Goal: Task Accomplishment & Management: Use online tool/utility

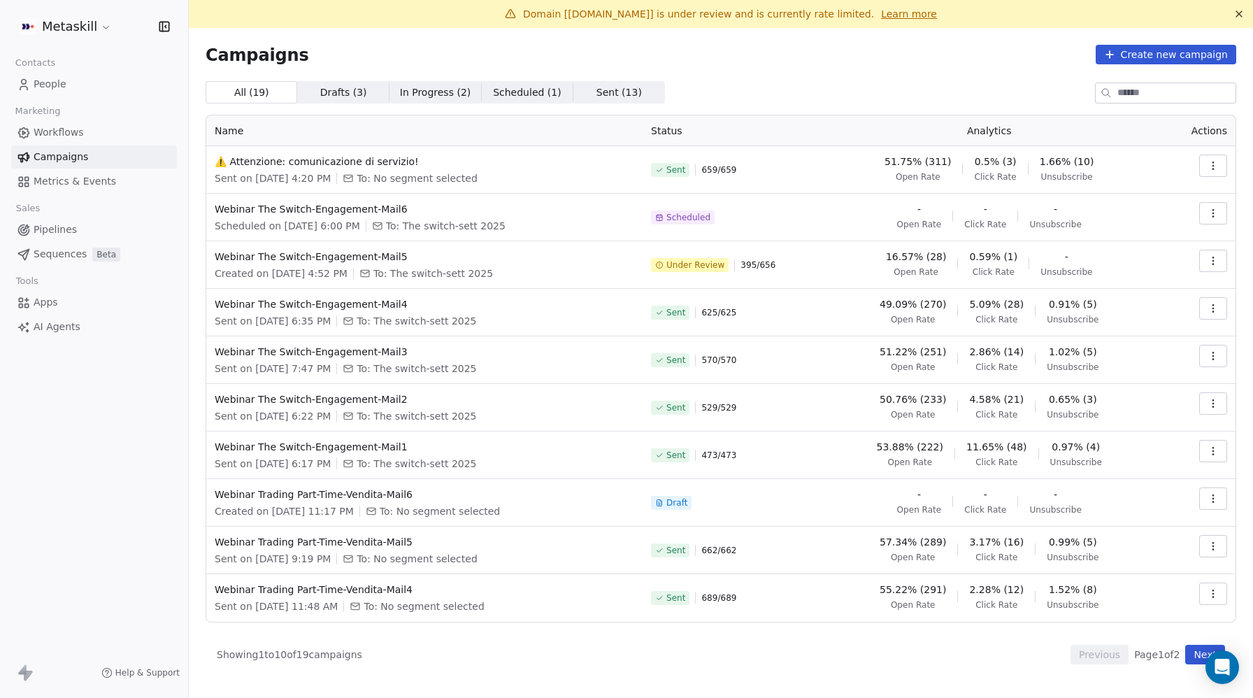
click at [1210, 257] on icon "button" at bounding box center [1213, 260] width 11 height 11
click at [1120, 357] on span "Pause" at bounding box center [1118, 359] width 33 height 17
click at [305, 258] on span "Webinar The Switch-Engagement-Mail5" at bounding box center [425, 257] width 420 height 14
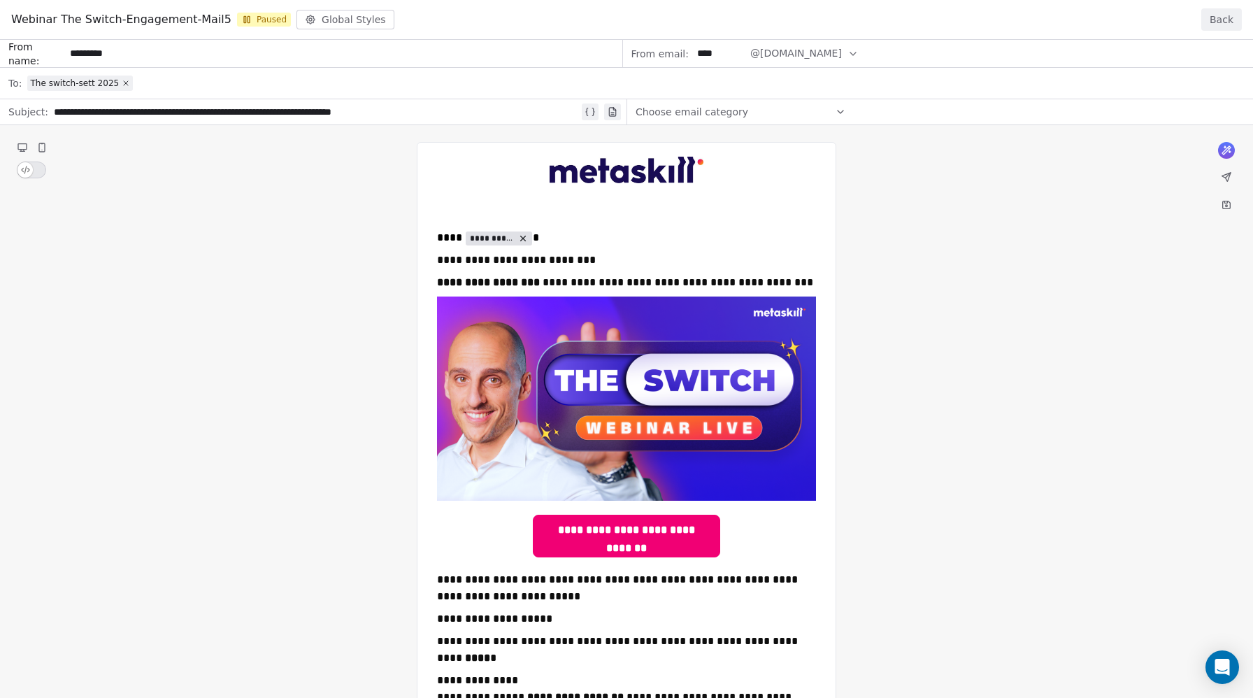
click at [1216, 15] on button "Back" at bounding box center [1222, 19] width 41 height 22
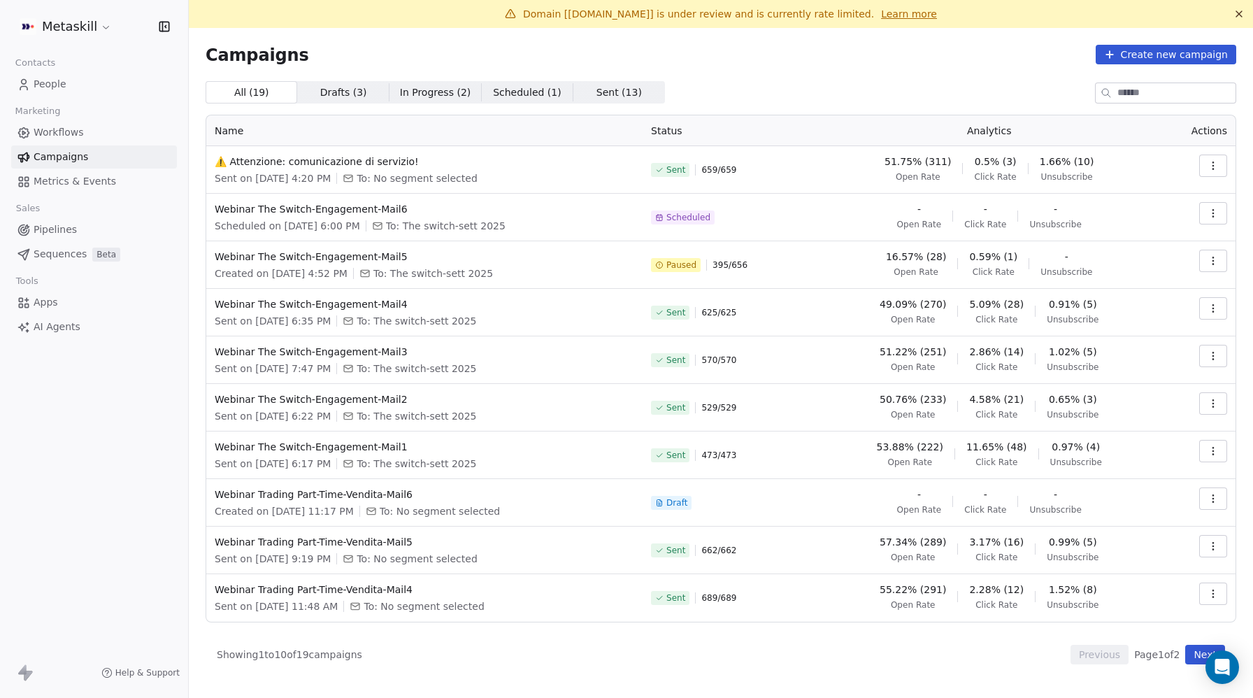
click at [1210, 263] on icon "button" at bounding box center [1213, 260] width 11 height 11
click at [1134, 357] on span "Resume" at bounding box center [1124, 359] width 45 height 17
click at [367, 350] on span "Webinar The Switch-Engagement-Mail3" at bounding box center [425, 352] width 420 height 14
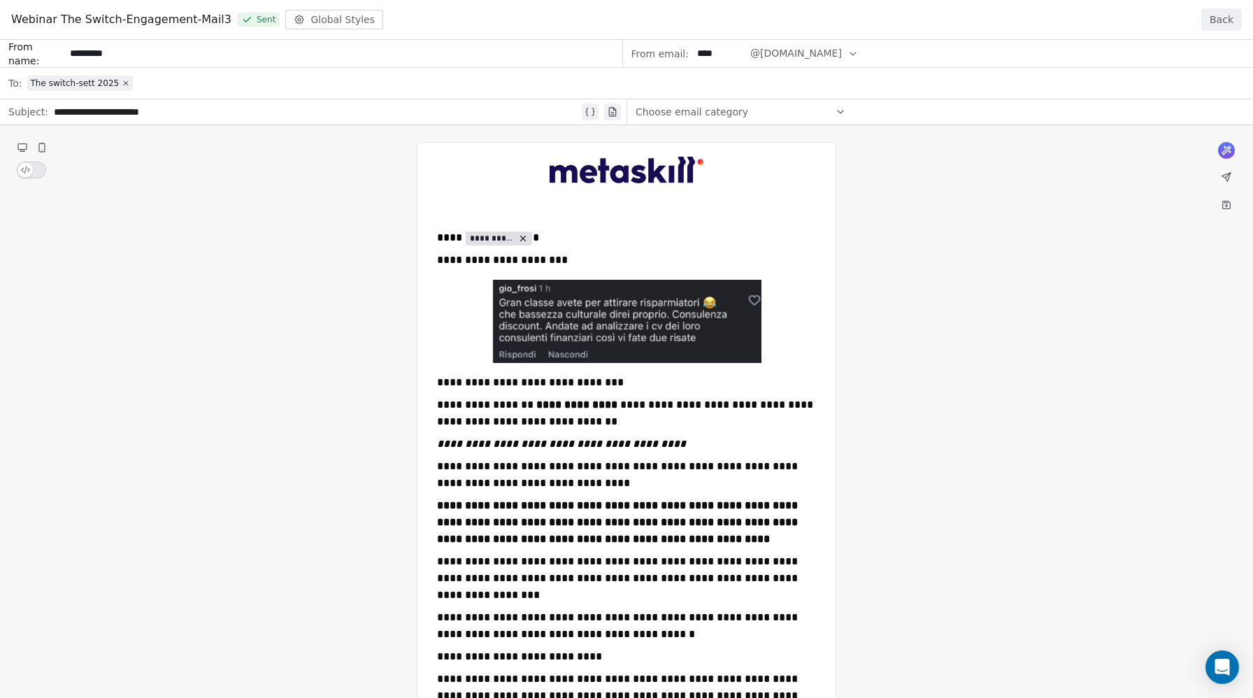
click at [1250, 10] on div "Webinar The Switch-Engagement-Mail3 Sent Global Styles Back" at bounding box center [626, 20] width 1253 height 40
click at [1222, 18] on button "Back" at bounding box center [1222, 19] width 41 height 22
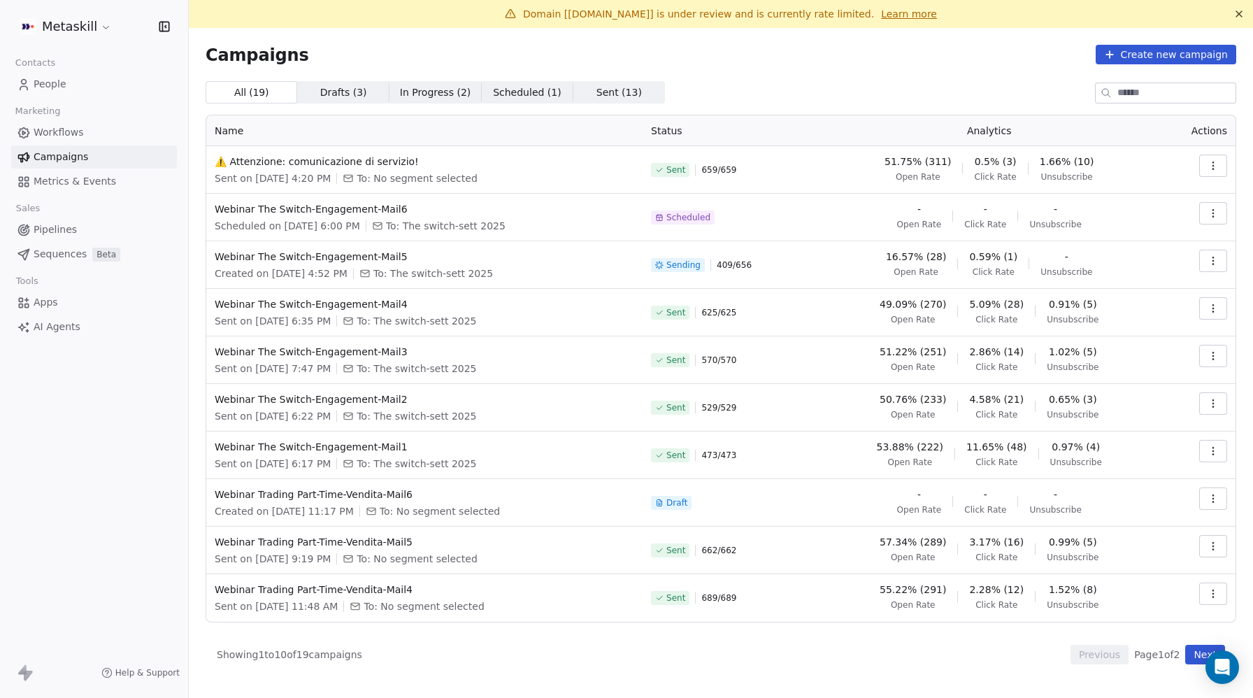
click at [1209, 355] on icon "button" at bounding box center [1213, 355] width 11 height 11
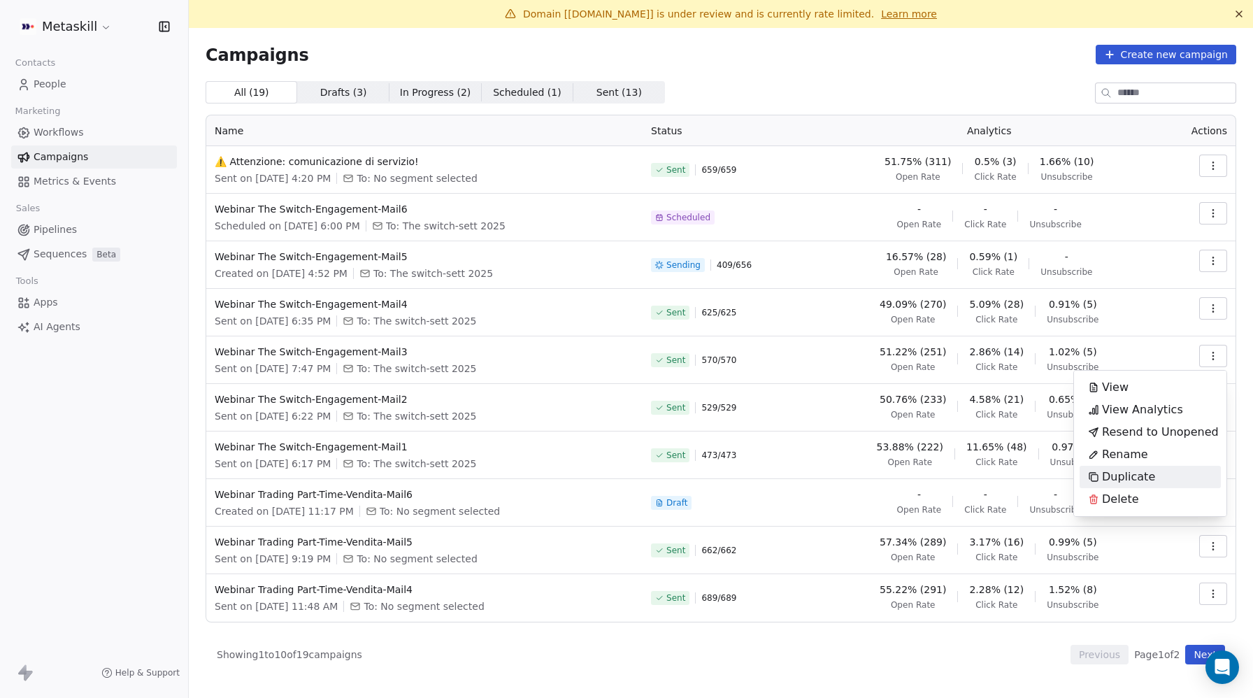
click at [1129, 473] on span "Duplicate" at bounding box center [1128, 477] width 53 height 17
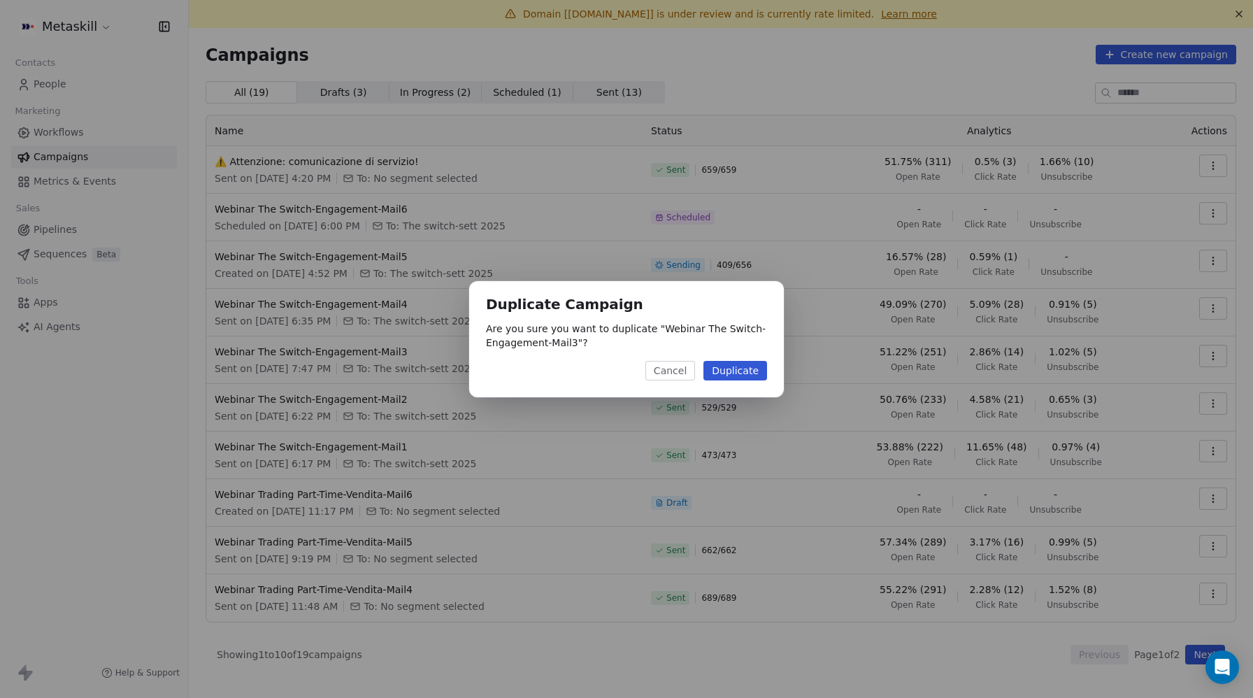
click at [744, 373] on button "Duplicate" at bounding box center [736, 371] width 64 height 20
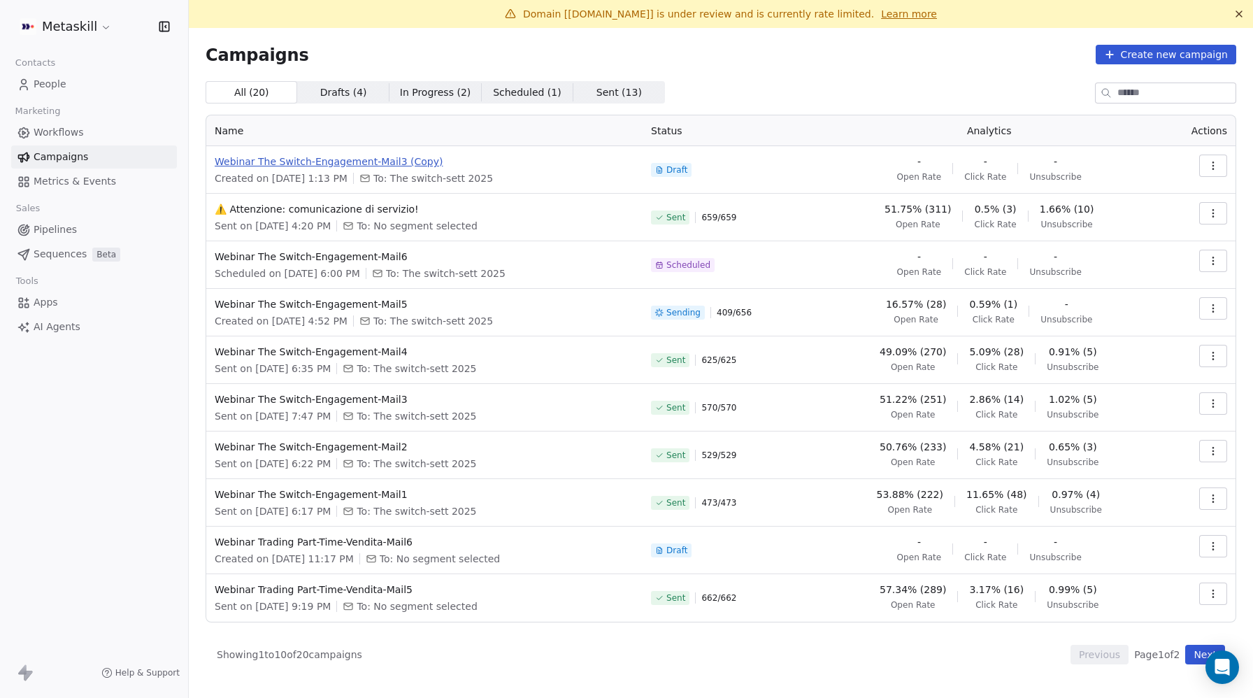
click at [271, 162] on span "Webinar The Switch-Engagement-Mail3 (Copy)" at bounding box center [425, 162] width 420 height 14
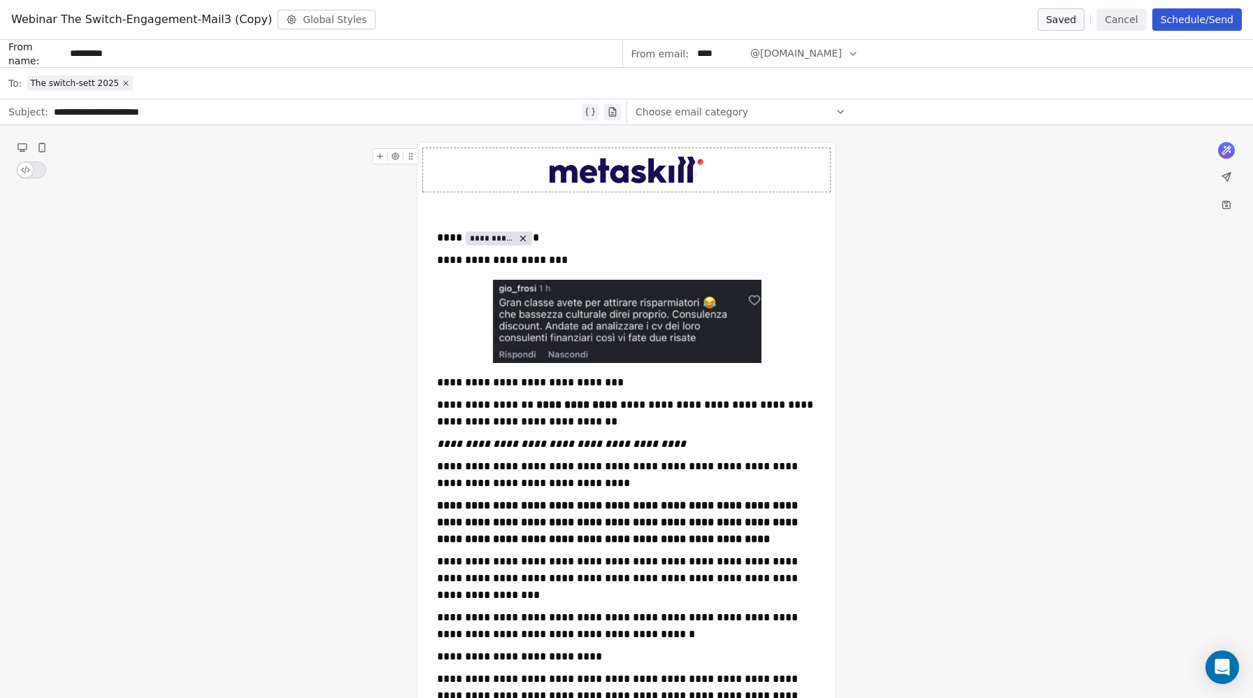
click at [1124, 16] on button "Cancel" at bounding box center [1122, 19] width 50 height 22
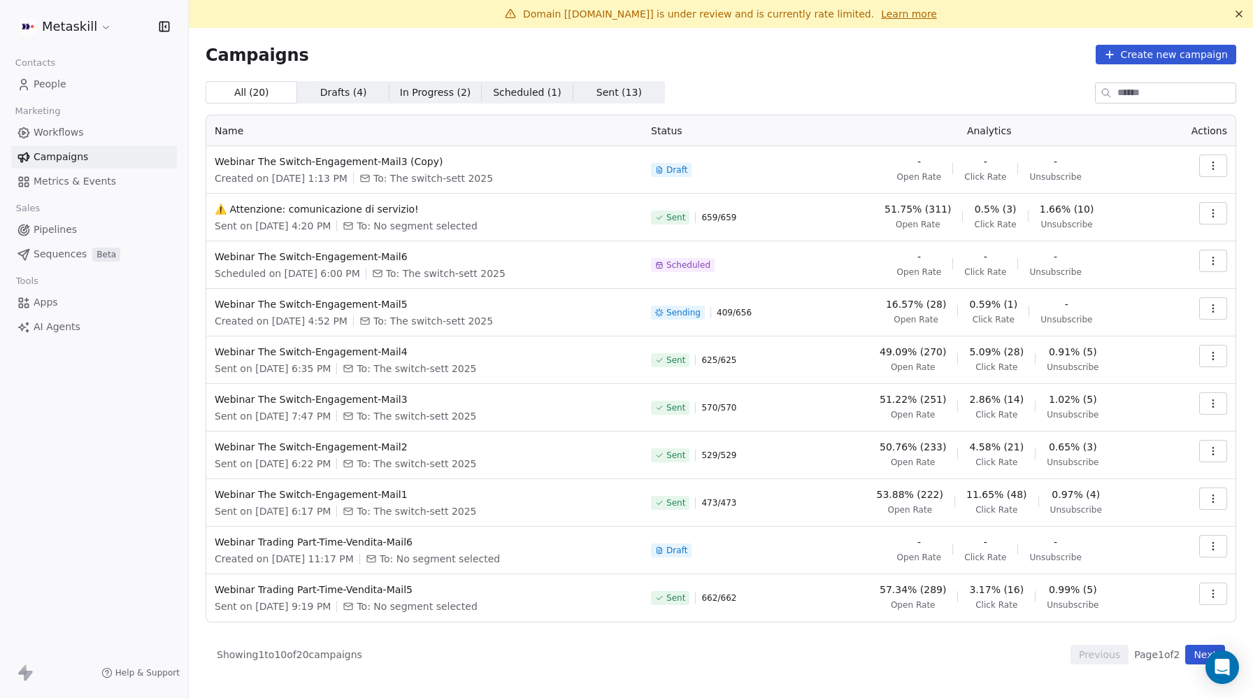
click at [1211, 159] on button "button" at bounding box center [1213, 166] width 28 height 22
drag, startPoint x: 1149, startPoint y: 215, endPoint x: 1132, endPoint y: 215, distance: 17.5
click at [1149, 215] on div "Rename" at bounding box center [1118, 219] width 77 height 22
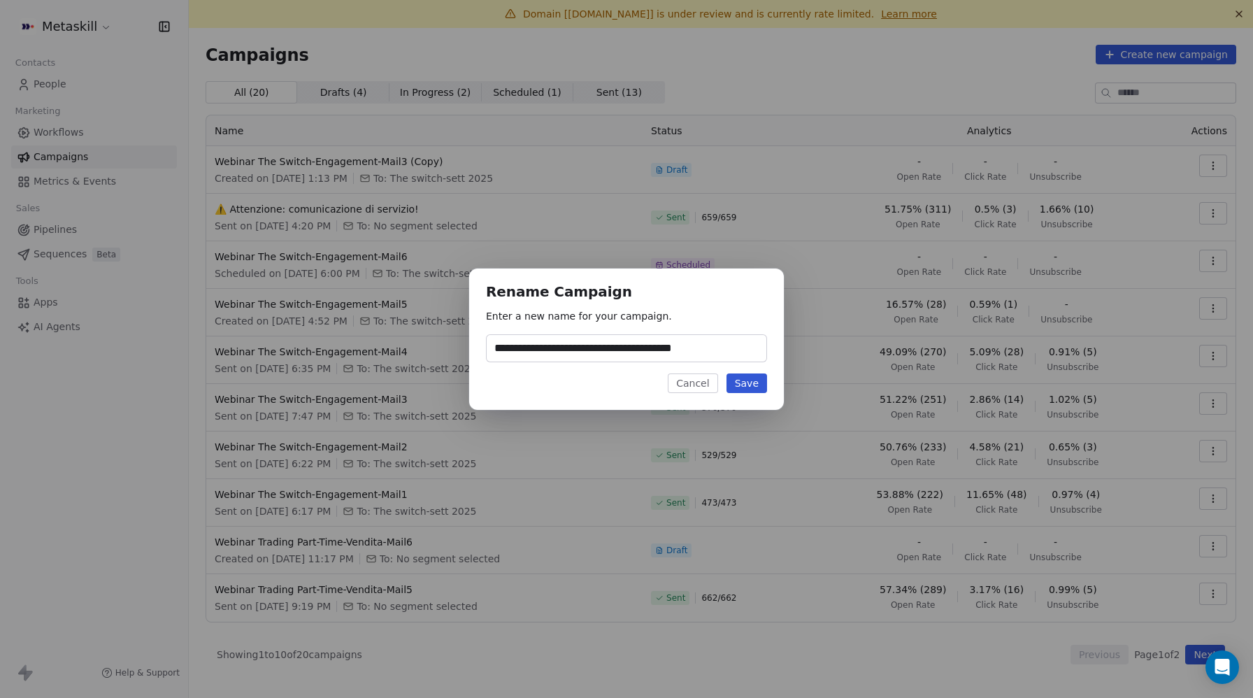
click at [581, 343] on input "**********" at bounding box center [627, 348] width 280 height 27
drag, startPoint x: 601, startPoint y: 348, endPoint x: 663, endPoint y: 348, distance: 61.6
click at [663, 348] on input "**********" at bounding box center [627, 348] width 280 height 27
drag, startPoint x: 666, startPoint y: 350, endPoint x: 734, endPoint y: 349, distance: 67.8
click at [734, 349] on input "**********" at bounding box center [627, 348] width 280 height 27
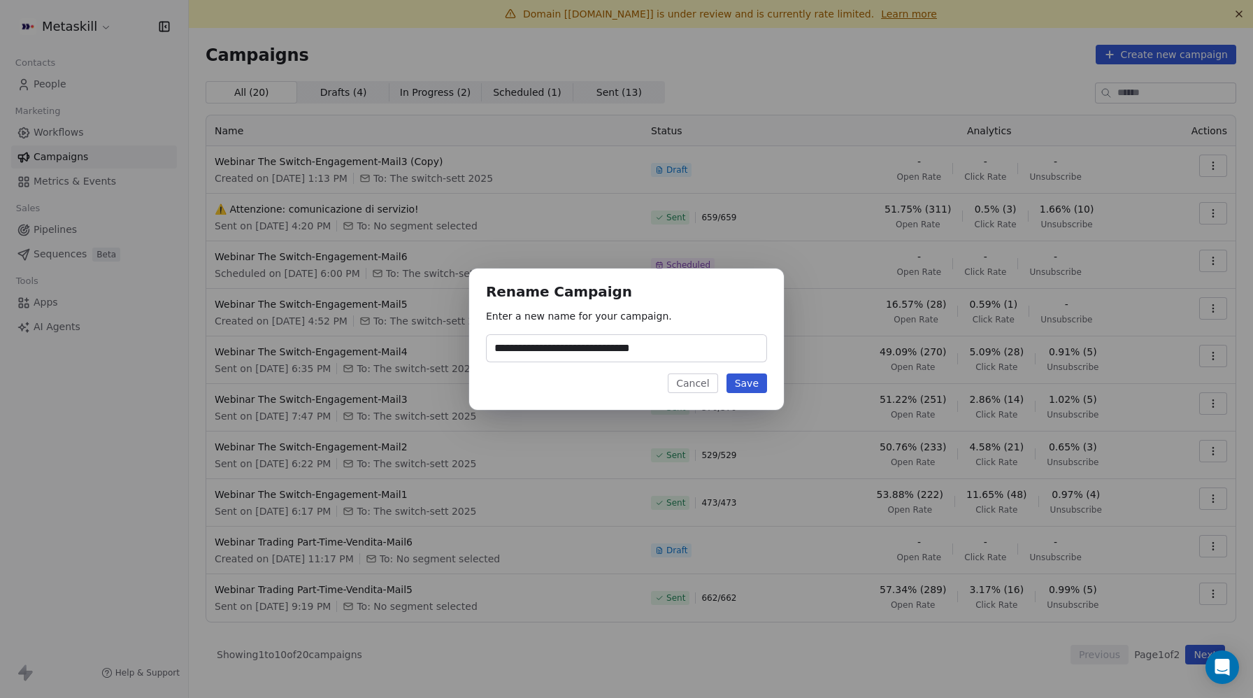
type input "**********"
click at [741, 379] on button "Save" at bounding box center [747, 383] width 41 height 20
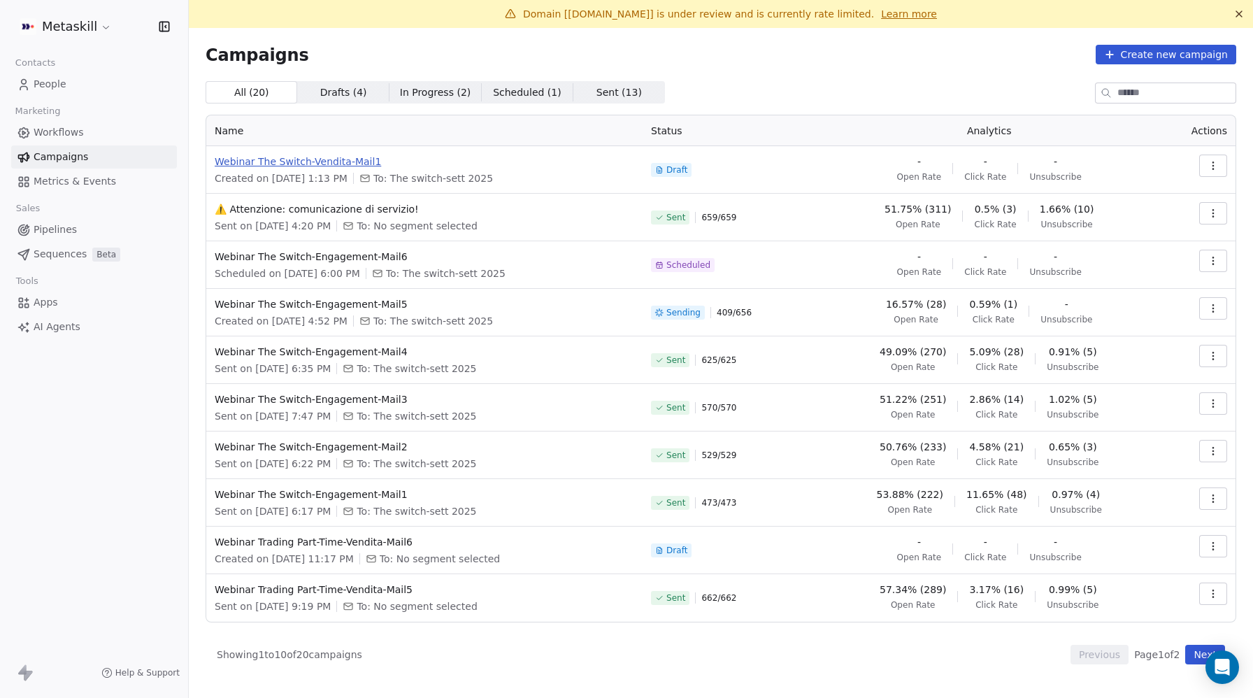
click at [300, 163] on span "Webinar The Switch-Vendita-Mail1" at bounding box center [425, 162] width 420 height 14
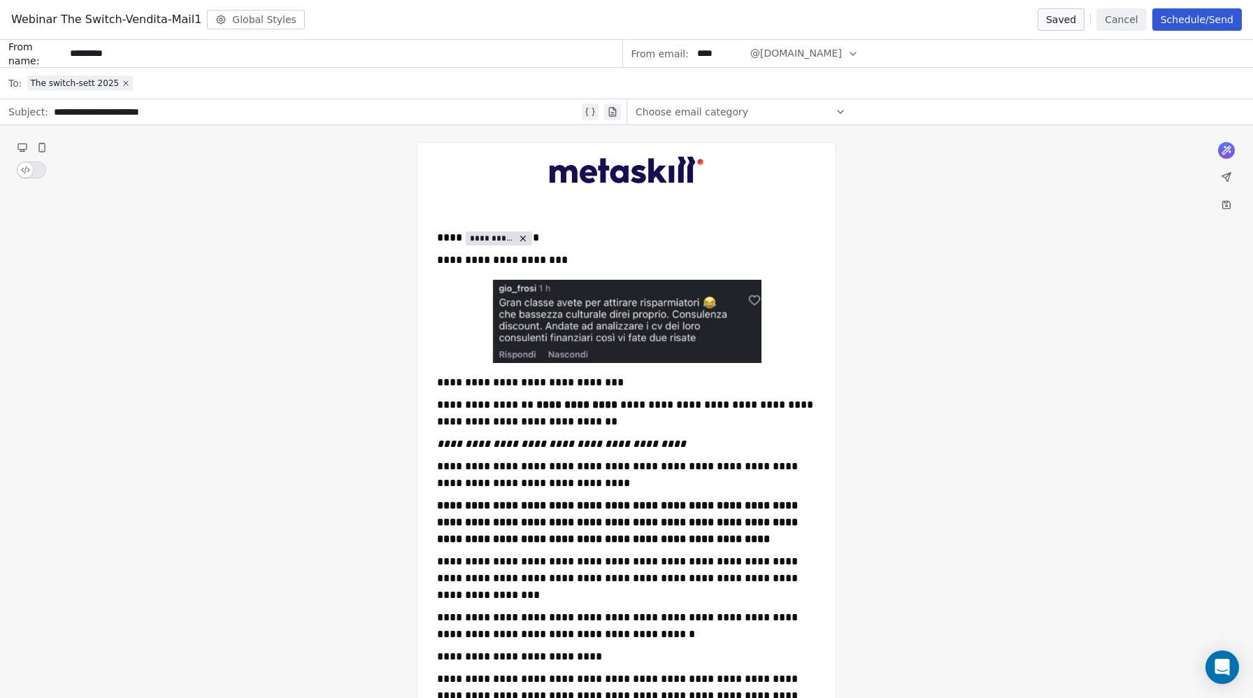
click at [159, 118] on div "**********" at bounding box center [316, 112] width 525 height 17
paste div
click at [530, 259] on span "**********" at bounding box center [502, 260] width 131 height 10
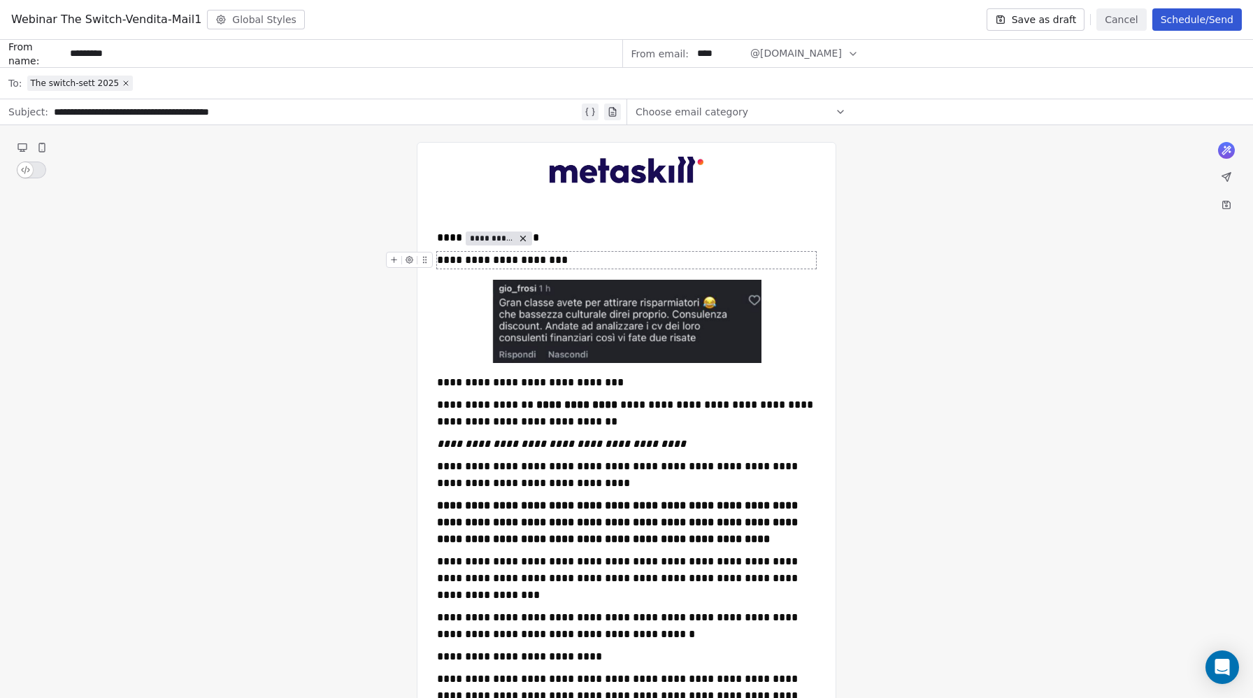
click at [530, 259] on span "**********" at bounding box center [502, 260] width 131 height 10
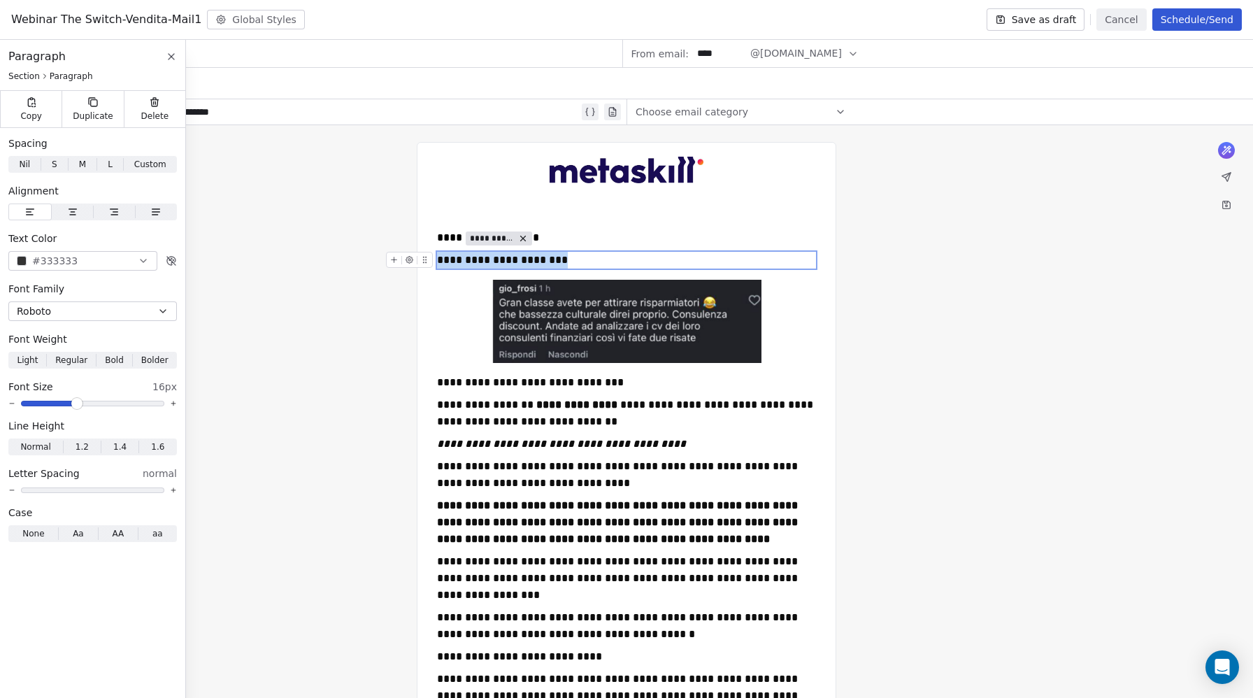
click at [530, 259] on span "**********" at bounding box center [502, 260] width 131 height 10
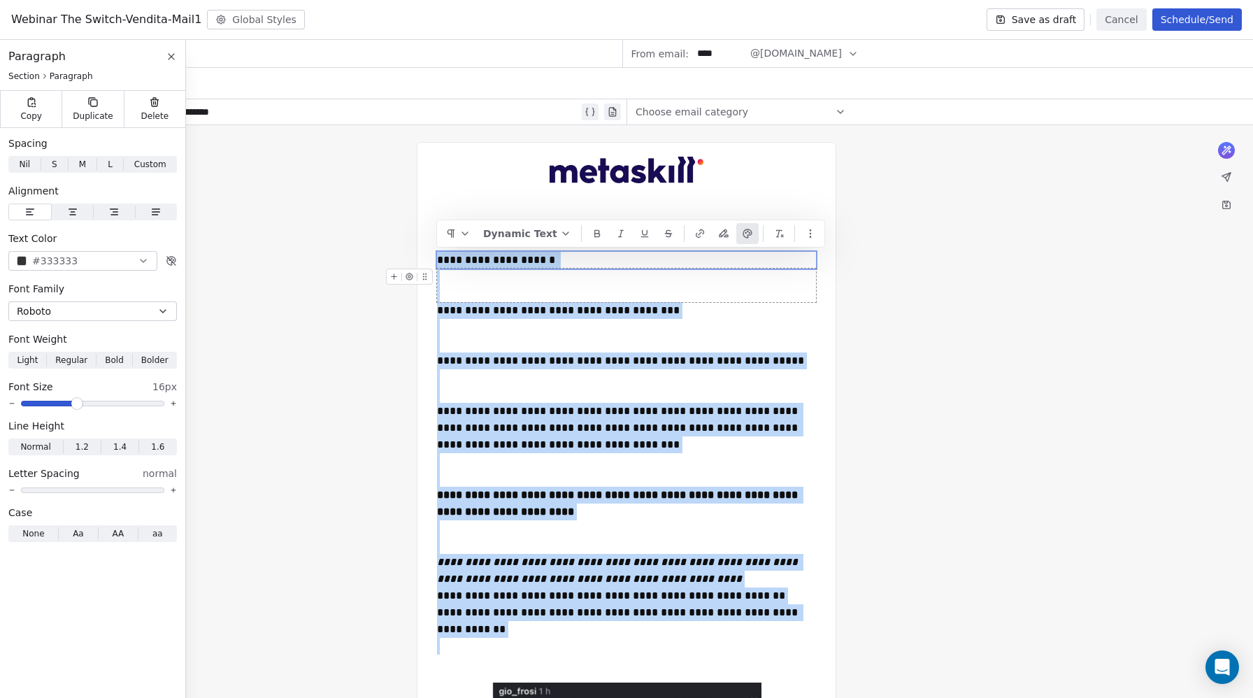
click at [480, 297] on div "To enrich screen reader interactions, please activate Accessibility in Grammarl…" at bounding box center [626, 286] width 379 height 34
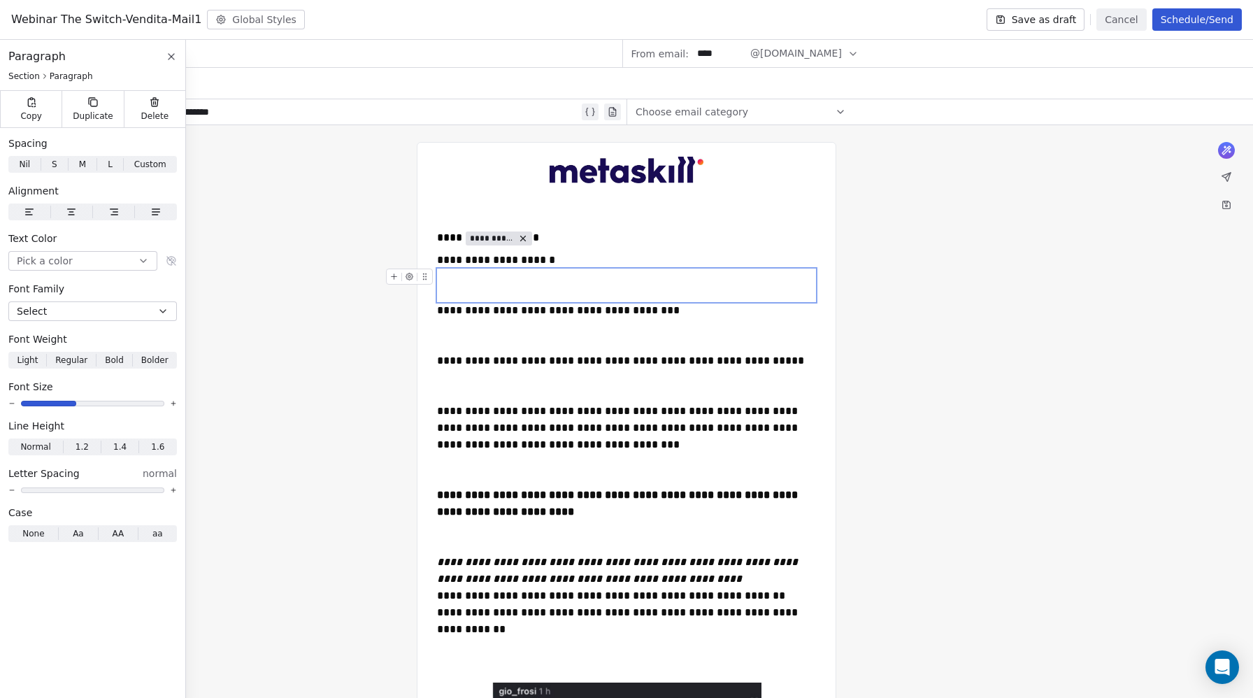
click at [141, 117] on div "Delete" at bounding box center [155, 109] width 62 height 36
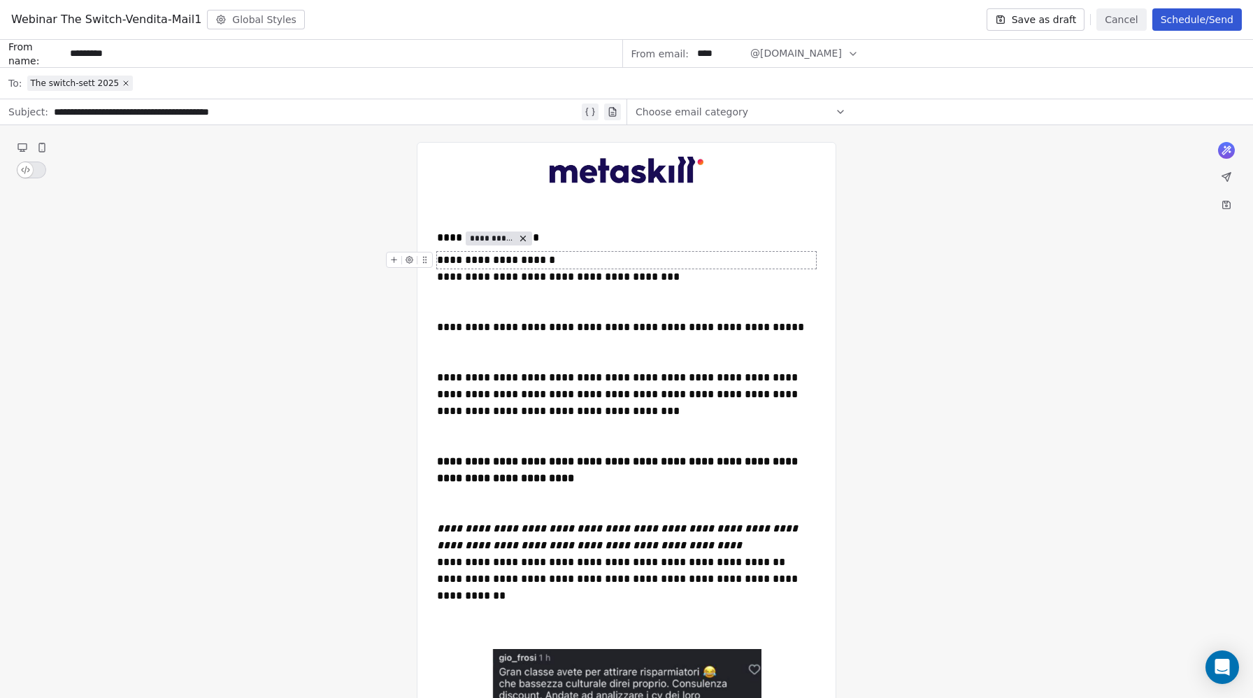
drag, startPoint x: 443, startPoint y: 260, endPoint x: 393, endPoint y: 265, distance: 50.6
click at [443, 260] on span "**********" at bounding box center [497, 260] width 121 height 10
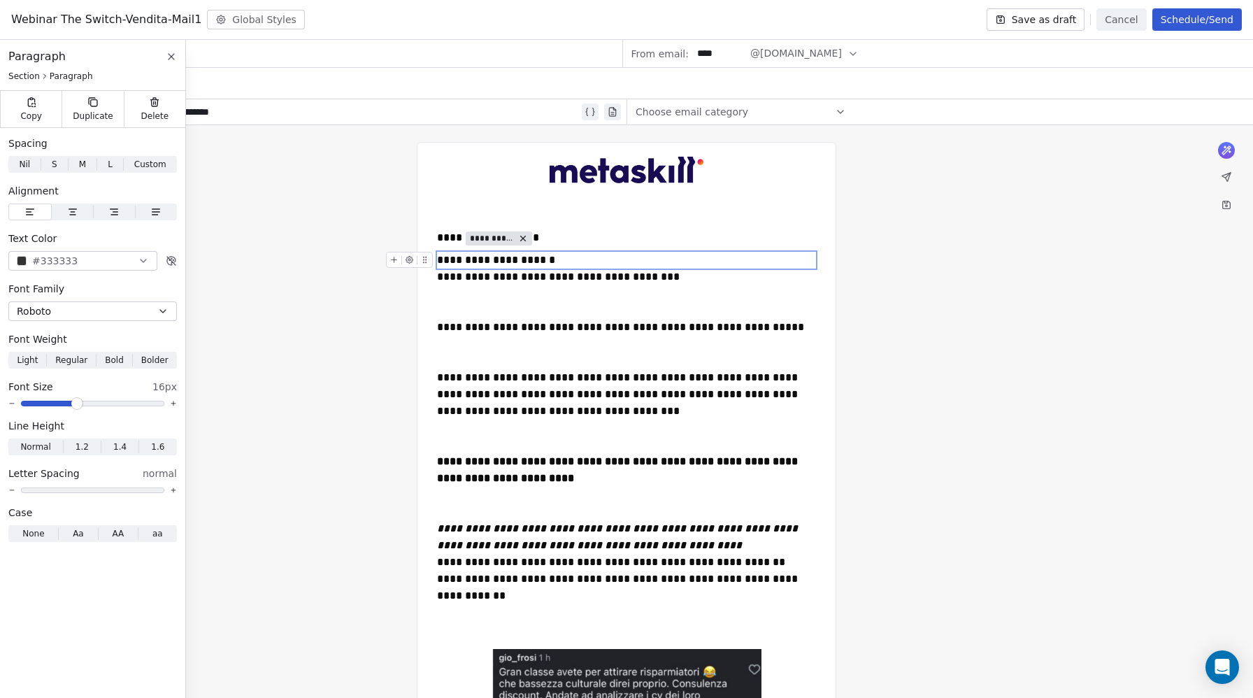
drag, startPoint x: 393, startPoint y: 265, endPoint x: 412, endPoint y: 325, distance: 63.0
click at [393, 265] on button "To enrich screen reader interactions, please activate Accessibility in Grammarl…" at bounding box center [394, 259] width 15 height 15
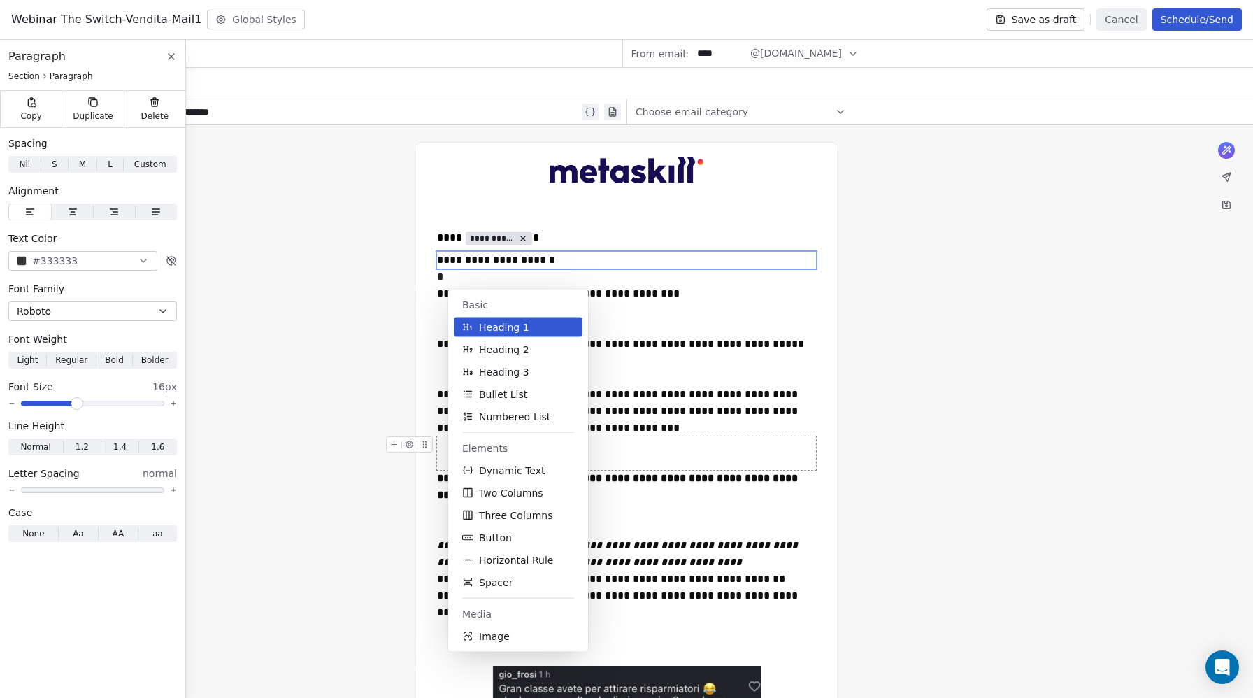
drag, startPoint x: 505, startPoint y: 588, endPoint x: 498, endPoint y: 350, distance: 237.9
click at [505, 588] on span "Spacer" at bounding box center [496, 583] width 34 height 14
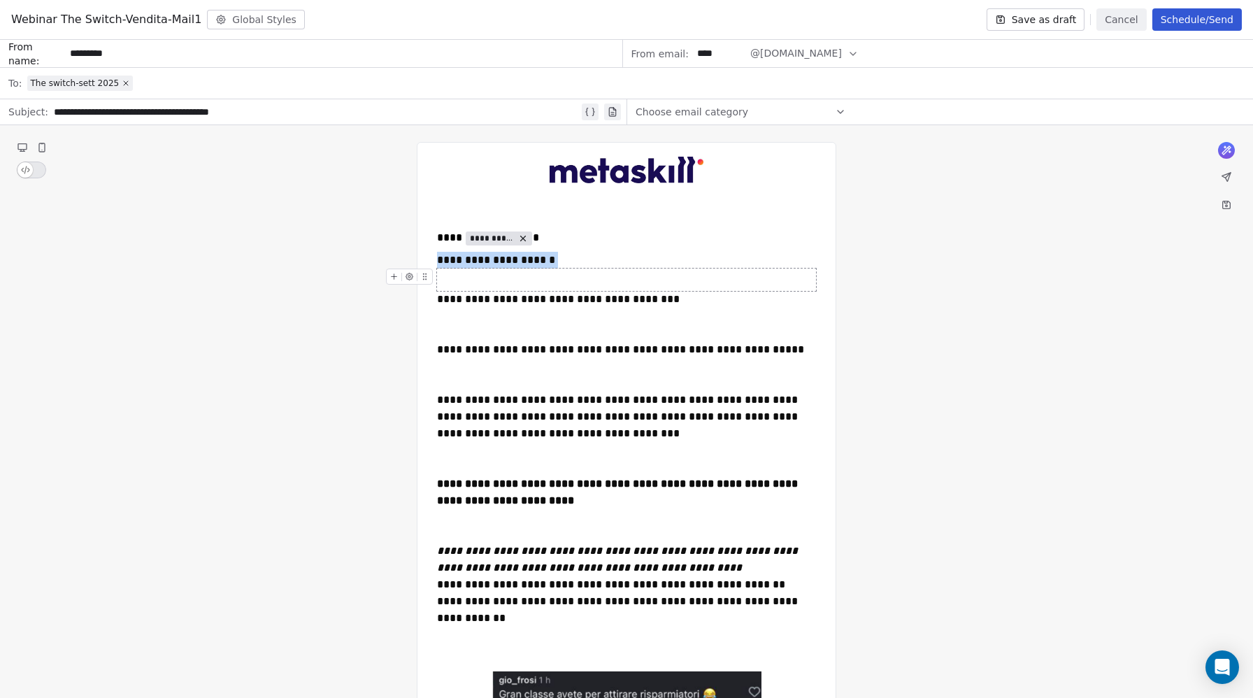
click at [469, 289] on div "To enrich screen reader interactions, please activate Accessibility in Grammarl…" at bounding box center [626, 280] width 379 height 22
click at [29, 162] on span "S S" at bounding box center [25, 164] width 35 height 17
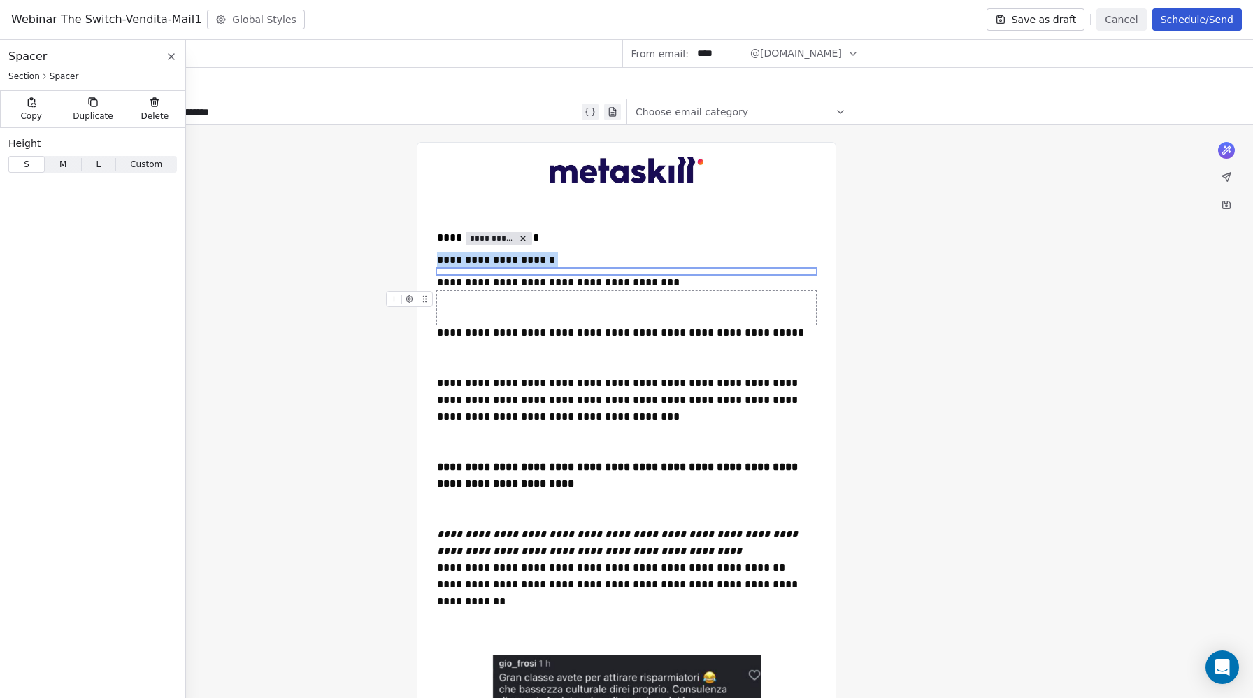
click at [449, 296] on div "To enrich screen reader interactions, please activate Accessibility in Grammarl…" at bounding box center [626, 308] width 379 height 34
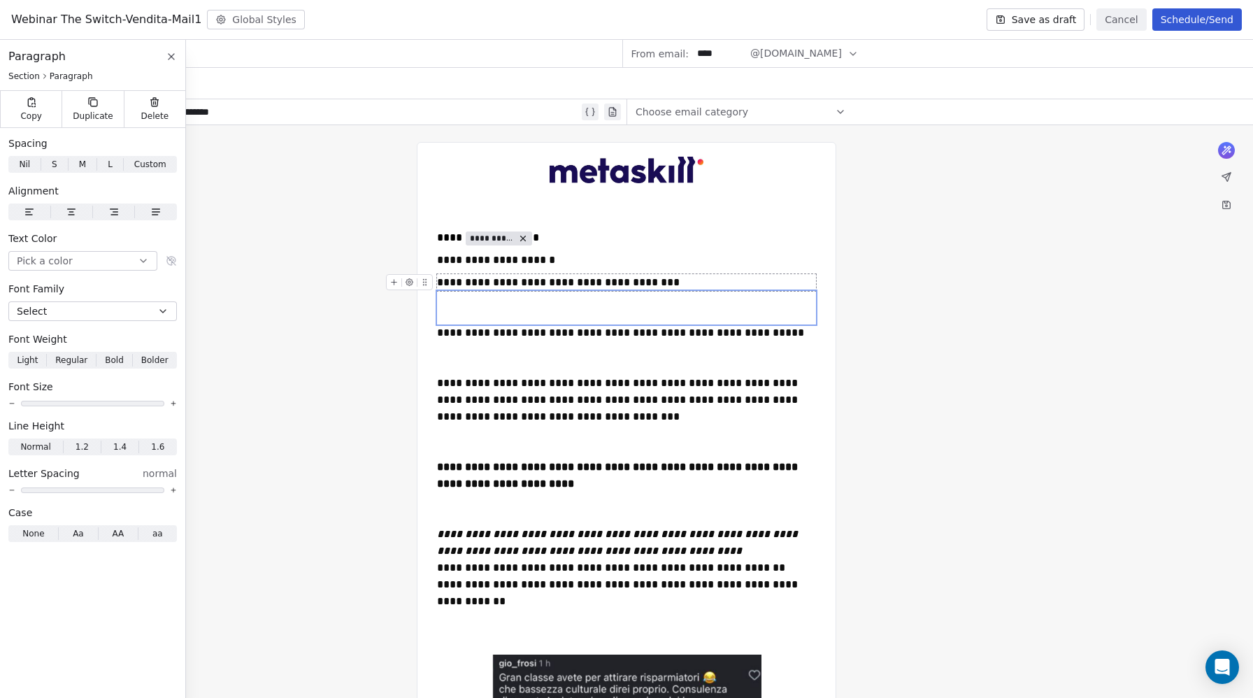
click at [158, 108] on div "Delete" at bounding box center [155, 109] width 62 height 36
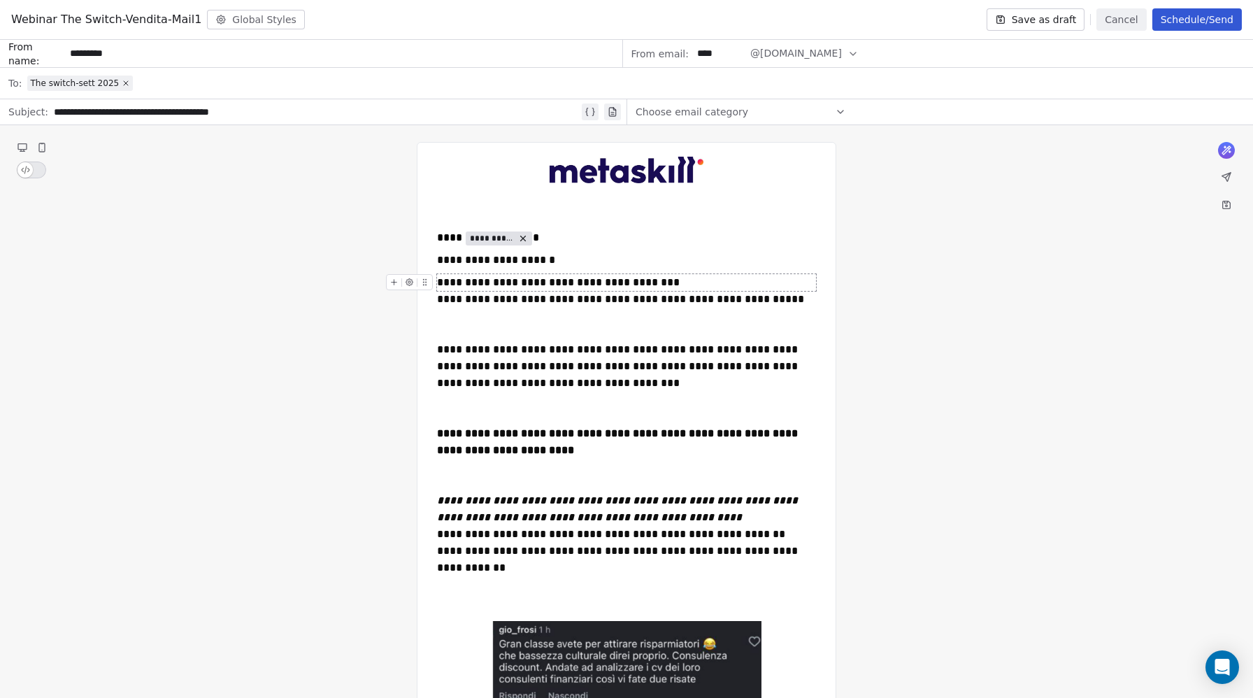
drag, startPoint x: 449, startPoint y: 282, endPoint x: 403, endPoint y: 283, distance: 46.2
click at [448, 282] on span "**********" at bounding box center [558, 282] width 243 height 10
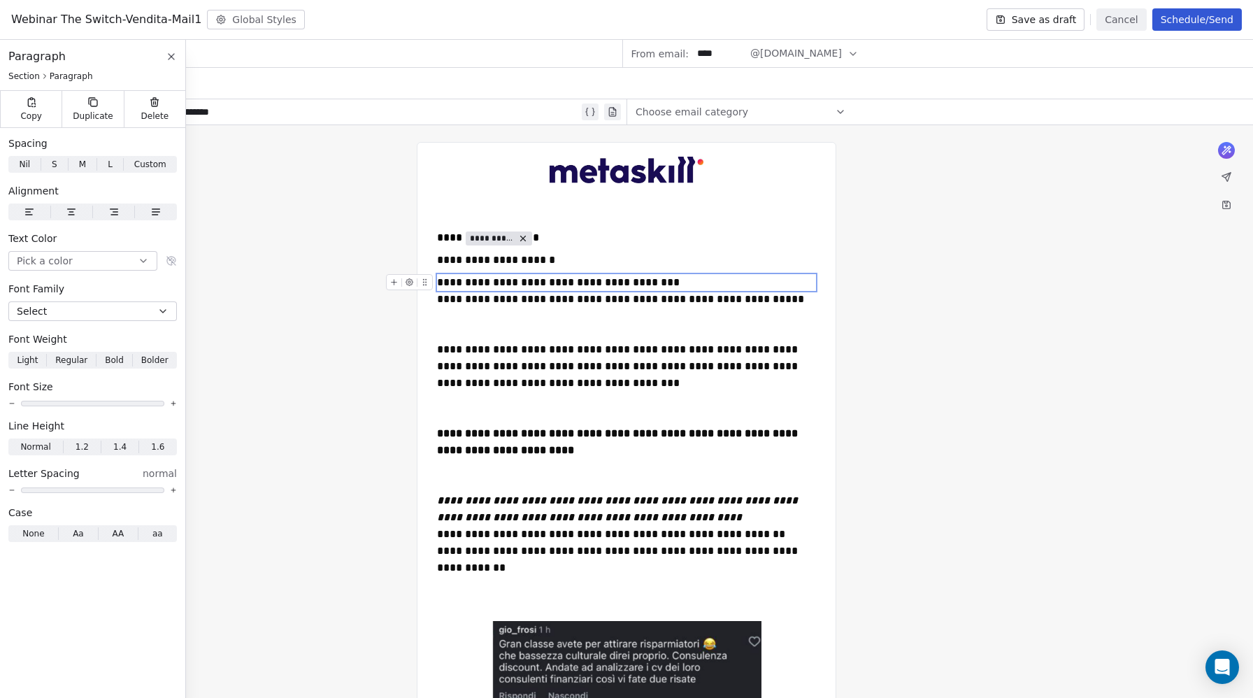
drag, startPoint x: 396, startPoint y: 284, endPoint x: 415, endPoint y: 312, distance: 33.8
click at [396, 284] on icon "To enrich screen reader interactions, please activate Accessibility in Grammarl…" at bounding box center [394, 282] width 9 height 9
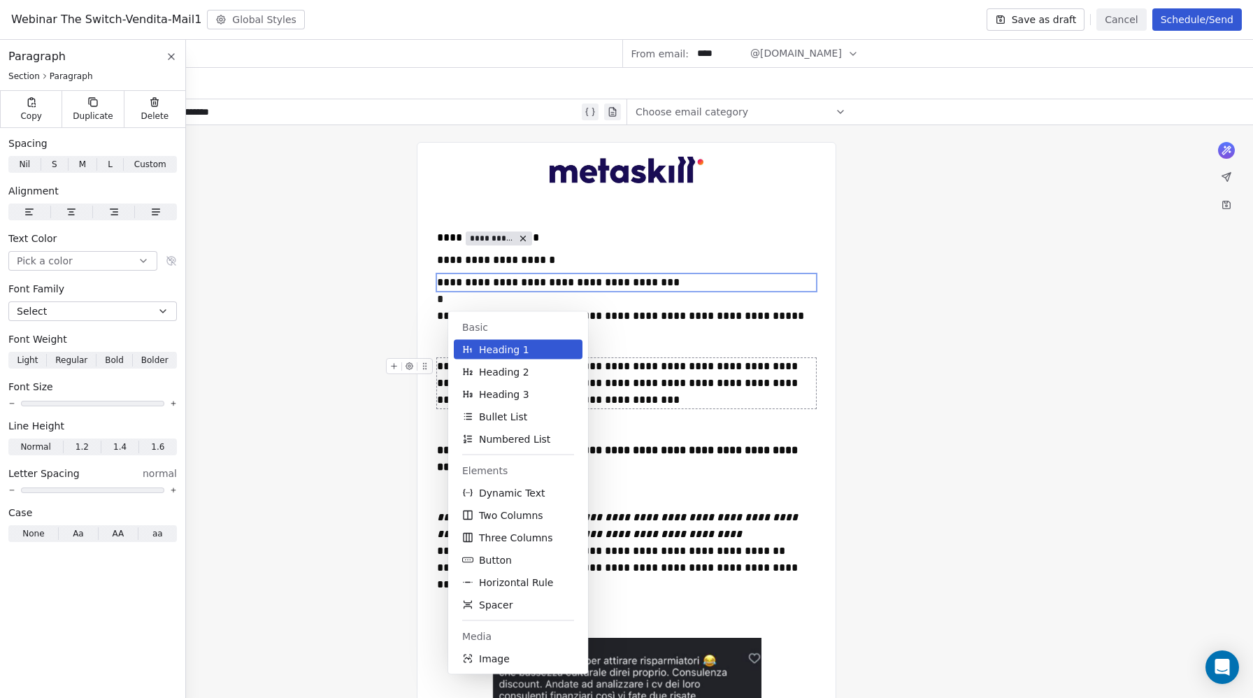
click at [492, 601] on span "Spacer" at bounding box center [496, 605] width 34 height 14
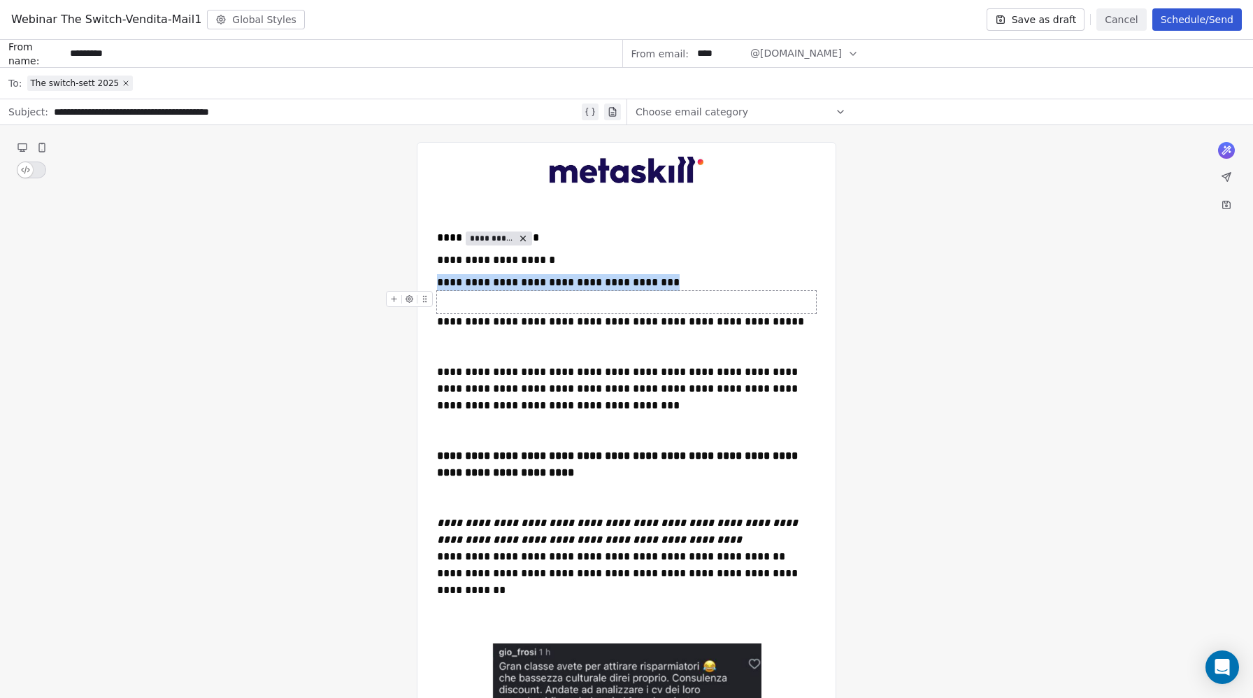
drag, startPoint x: 459, startPoint y: 300, endPoint x: 248, endPoint y: 263, distance: 214.4
click at [459, 300] on div "To enrich screen reader interactions, please activate Accessibility in Grammarl…" at bounding box center [626, 302] width 379 height 22
click at [26, 168] on span "S" at bounding box center [26, 164] width 6 height 13
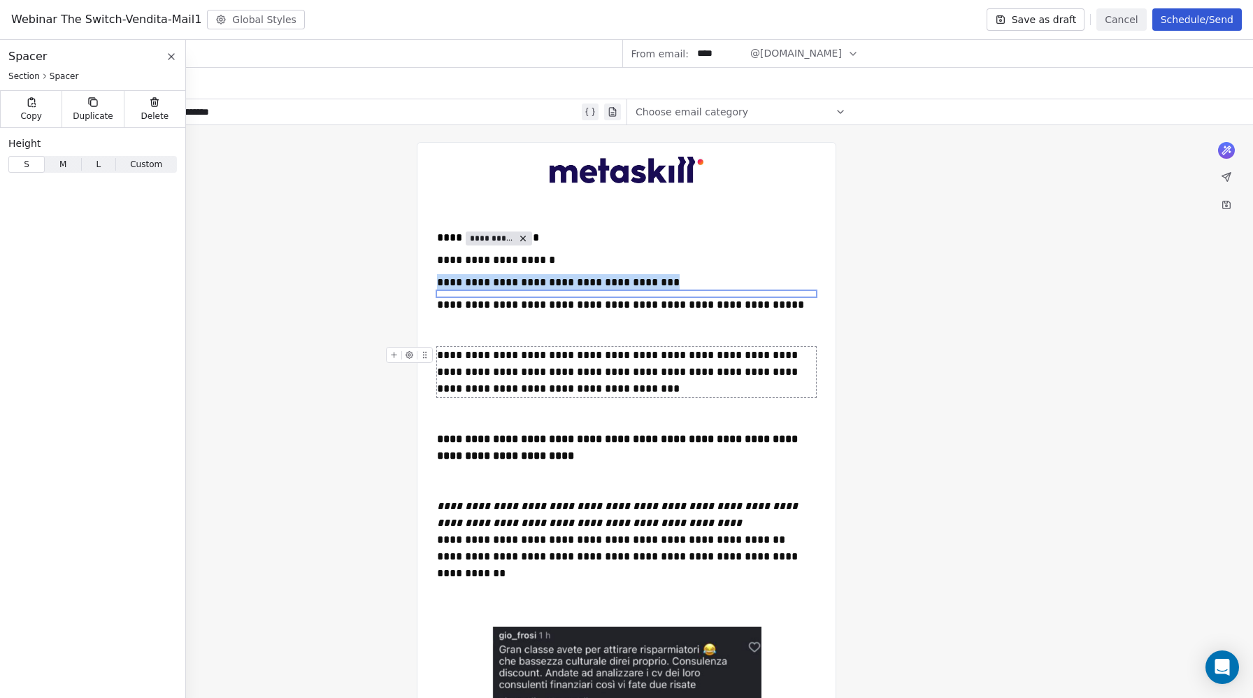
click at [490, 328] on div "To enrich screen reader interactions, please activate Accessibility in Grammarl…" at bounding box center [626, 330] width 379 height 34
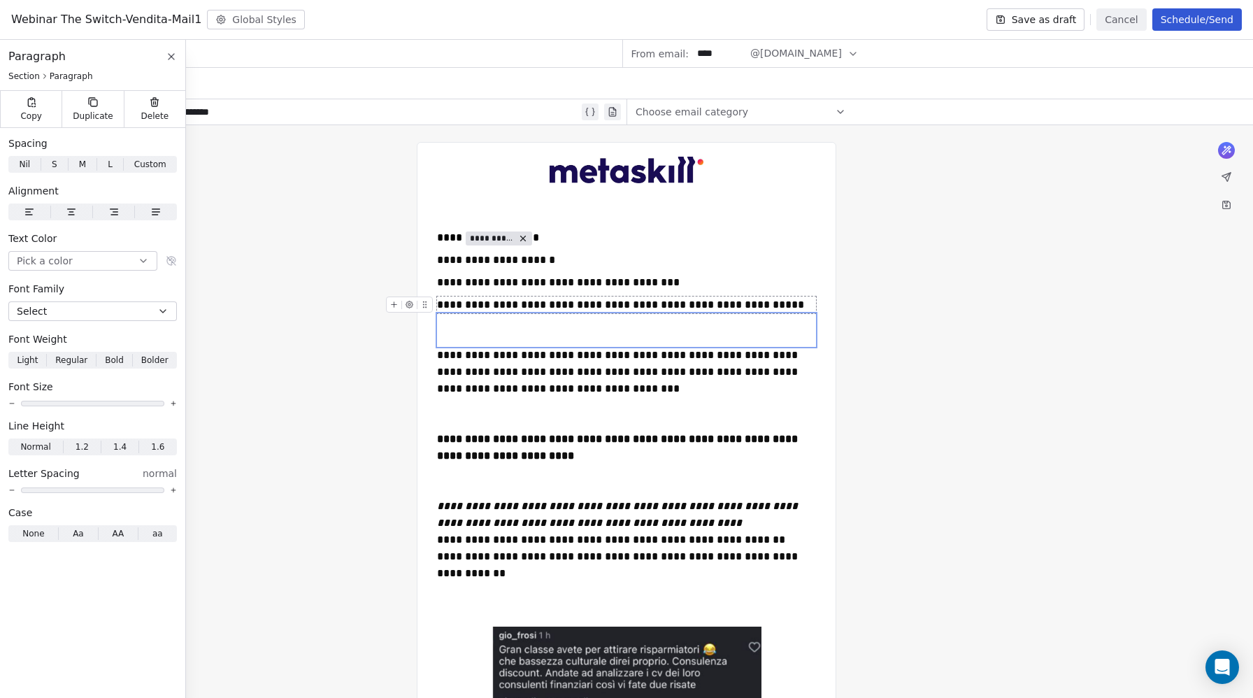
drag, startPoint x: 148, startPoint y: 104, endPoint x: 236, endPoint y: 176, distance: 113.4
click at [148, 104] on div "Delete" at bounding box center [155, 109] width 62 height 36
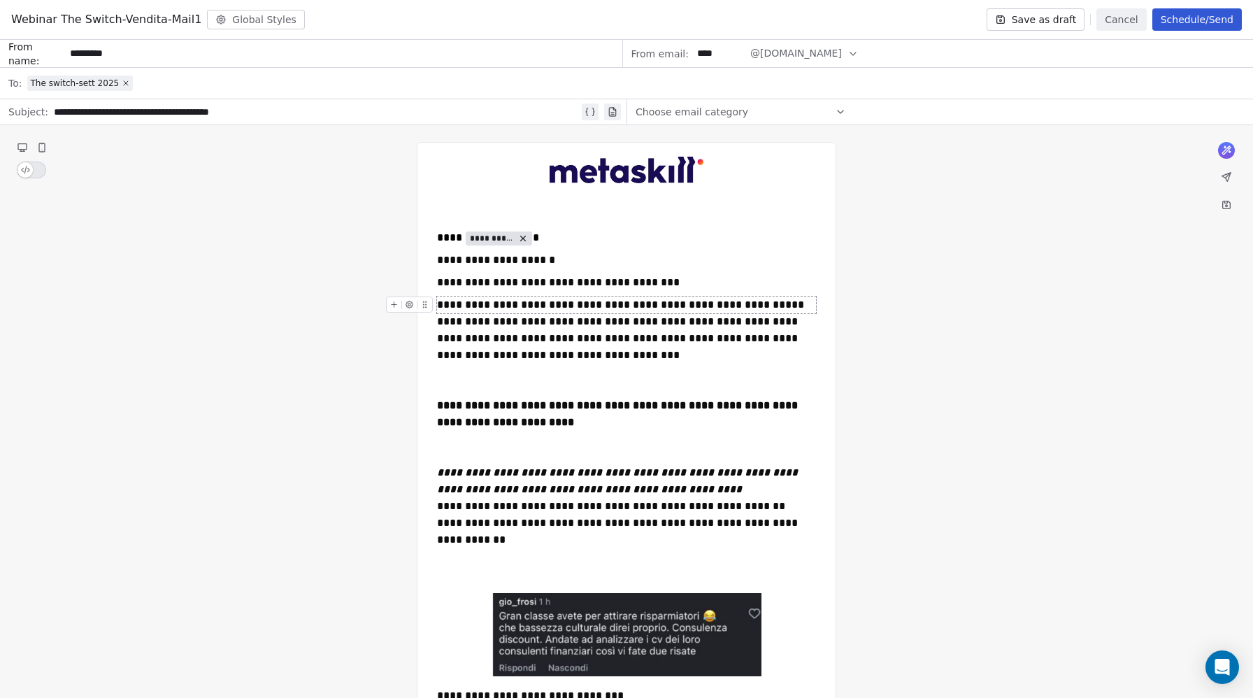
click at [397, 305] on icon "To enrich screen reader interactions, please activate Accessibility in Grammarl…" at bounding box center [394, 304] width 9 height 9
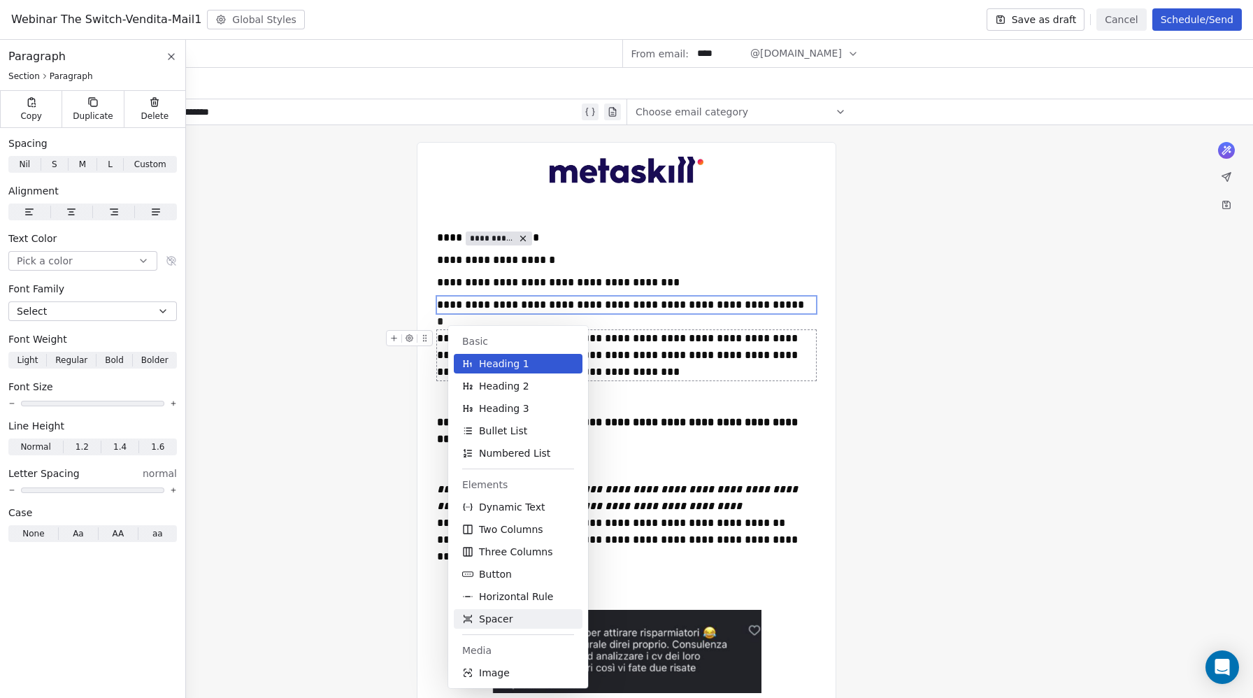
click at [497, 619] on span "Spacer" at bounding box center [496, 619] width 34 height 14
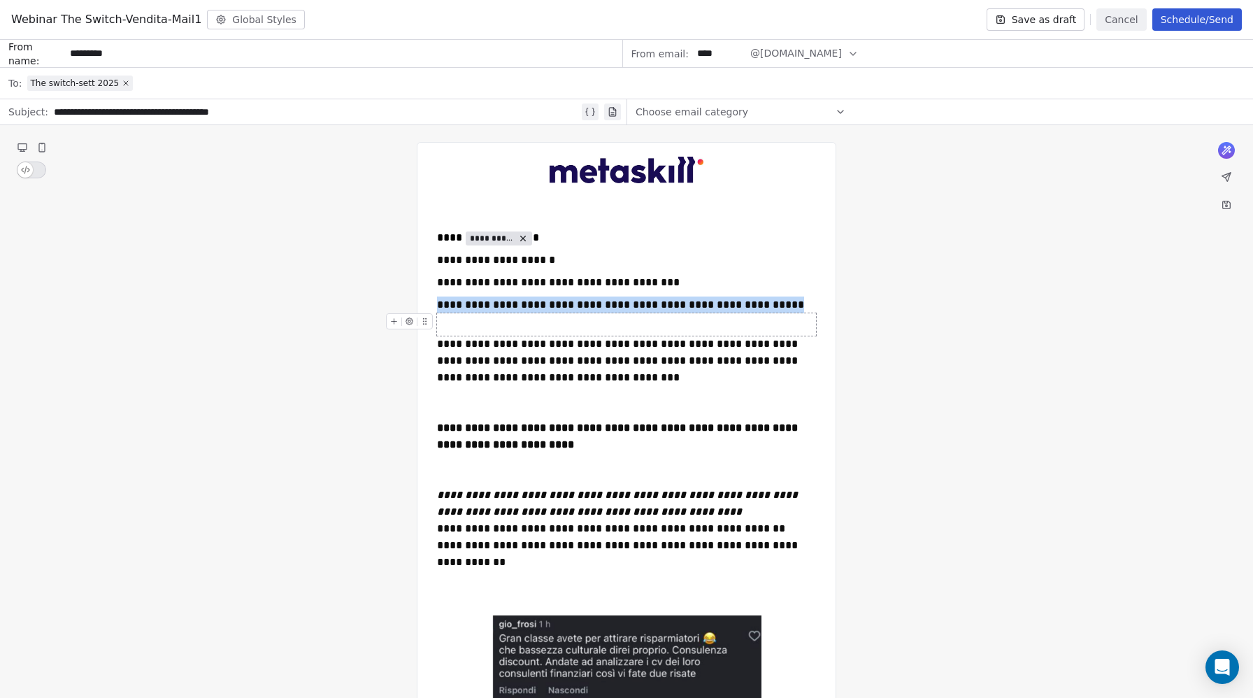
click at [462, 329] on div "To enrich screen reader interactions, please activate Accessibility in Grammarl…" at bounding box center [626, 324] width 379 height 22
click at [25, 168] on span "S" at bounding box center [26, 164] width 6 height 13
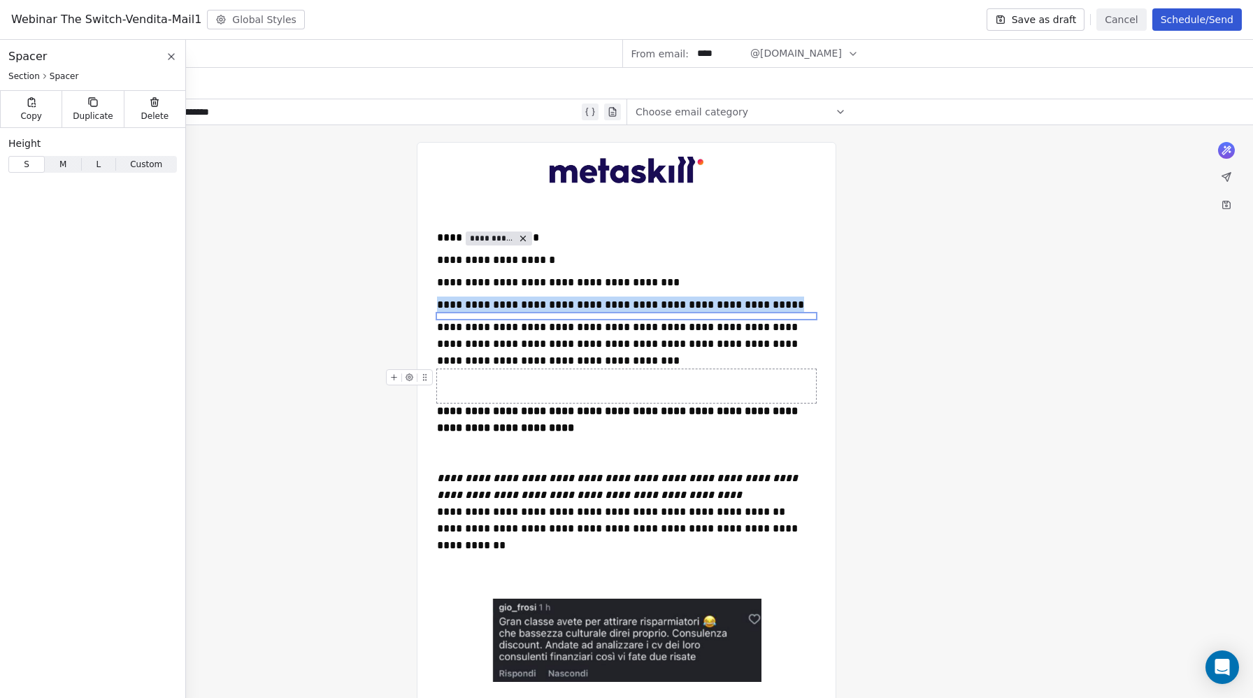
click at [501, 380] on div "To enrich screen reader interactions, please activate Accessibility in Grammarl…" at bounding box center [626, 386] width 379 height 34
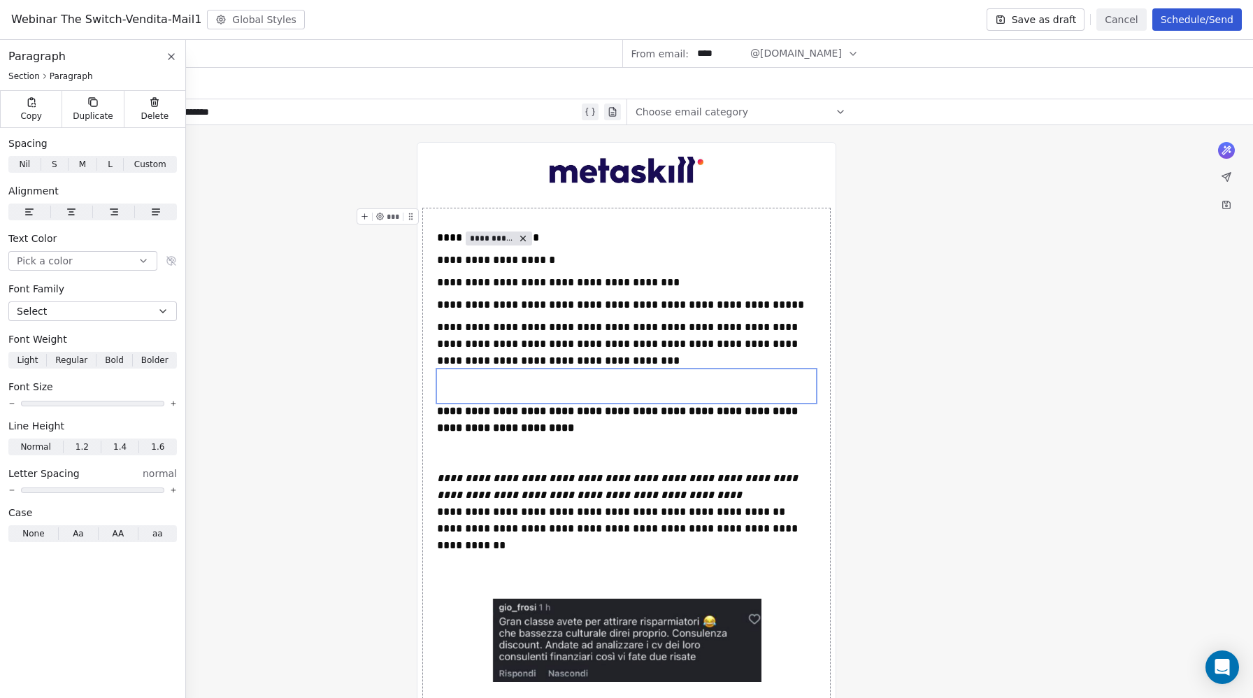
drag, startPoint x: 157, startPoint y: 114, endPoint x: 231, endPoint y: 174, distance: 94.9
click at [157, 114] on span "Delete" at bounding box center [155, 116] width 28 height 11
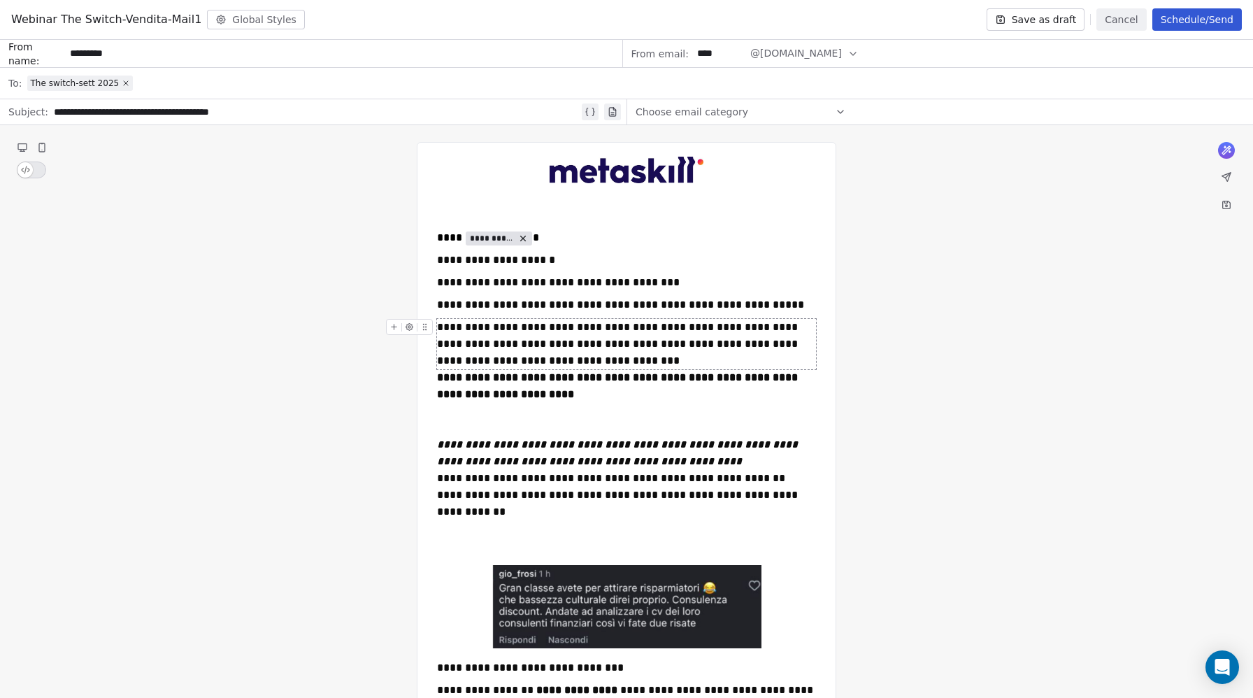
click at [395, 329] on icon "To enrich screen reader interactions, please activate Accessibility in Grammarl…" at bounding box center [394, 326] width 9 height 9
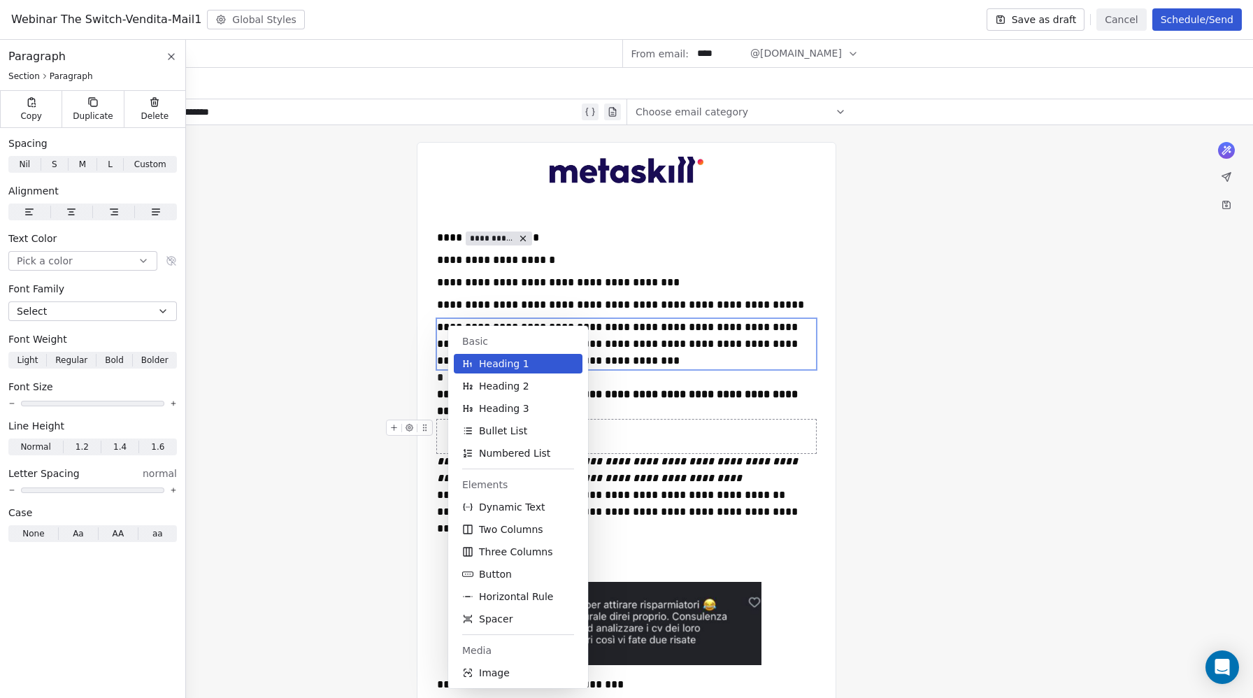
drag, startPoint x: 485, startPoint y: 615, endPoint x: 473, endPoint y: 494, distance: 122.2
click at [485, 615] on span "Spacer" at bounding box center [496, 619] width 34 height 14
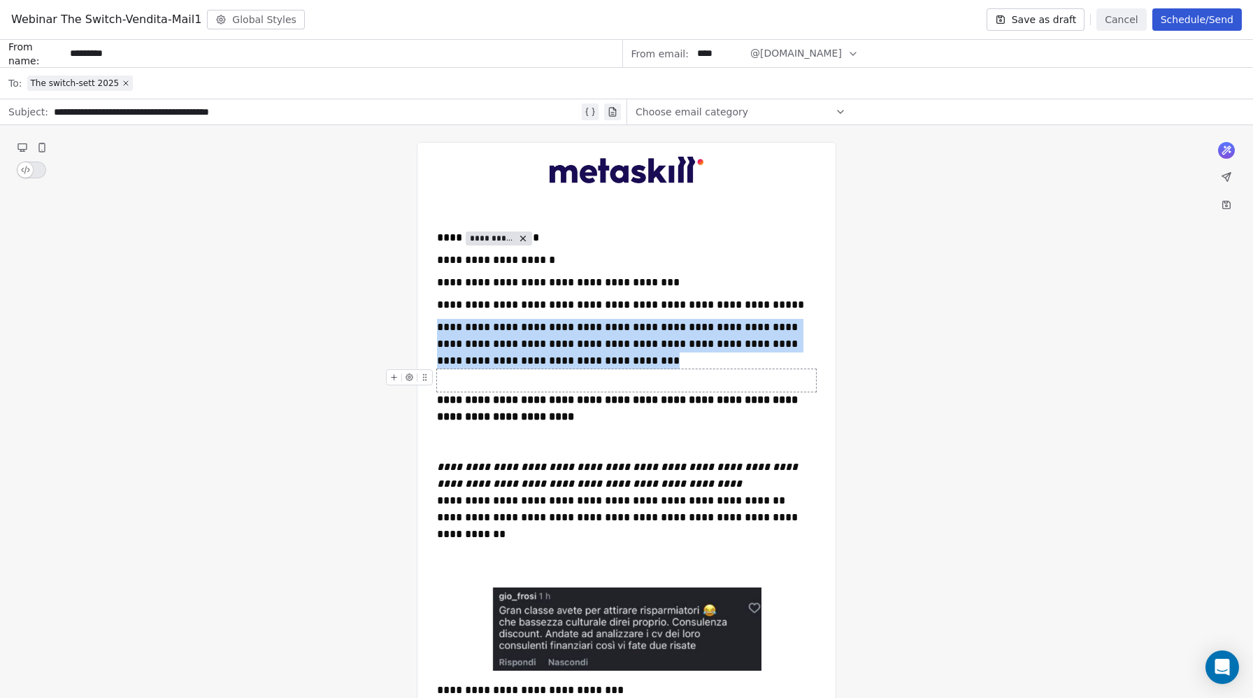
click at [459, 375] on div "To enrich screen reader interactions, please activate Accessibility in Grammarl…" at bounding box center [626, 380] width 379 height 22
click at [27, 166] on span "S" at bounding box center [26, 164] width 6 height 13
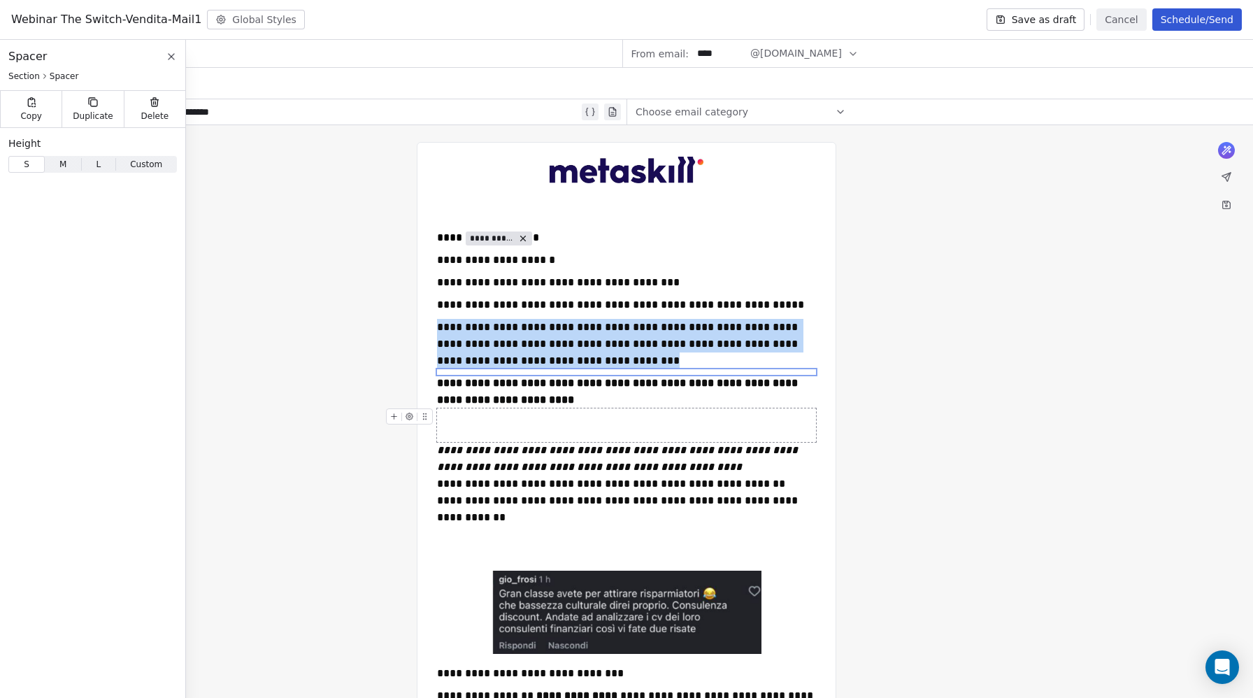
click at [529, 434] on div "To enrich screen reader interactions, please activate Accessibility in Grammarl…" at bounding box center [626, 425] width 379 height 34
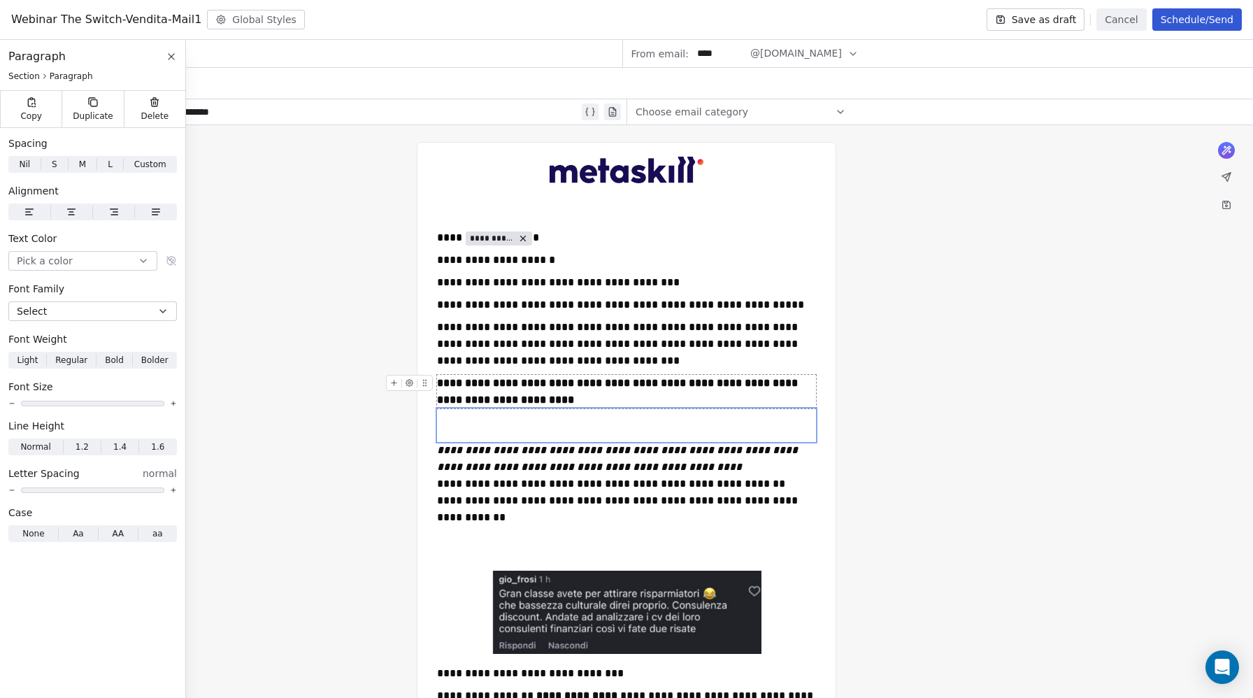
click at [153, 114] on span "Delete" at bounding box center [155, 116] width 28 height 11
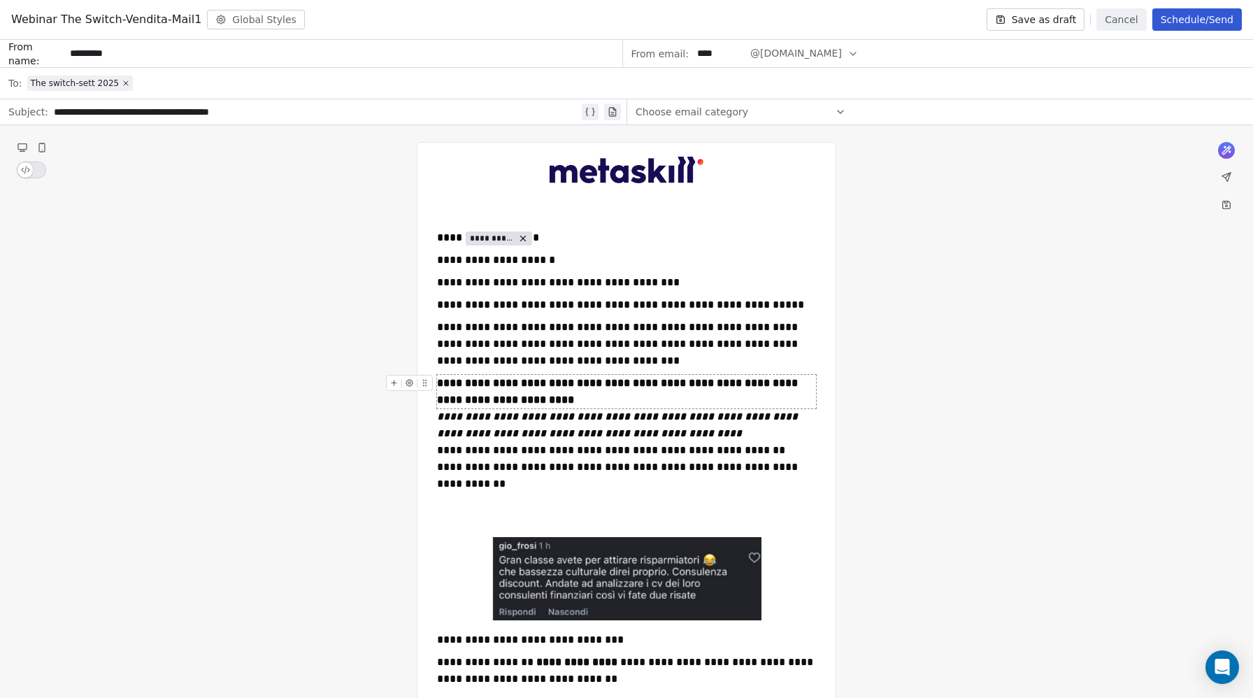
drag, startPoint x: 459, startPoint y: 393, endPoint x: 415, endPoint y: 390, distance: 44.2
click at [459, 393] on div "**********" at bounding box center [626, 392] width 379 height 34
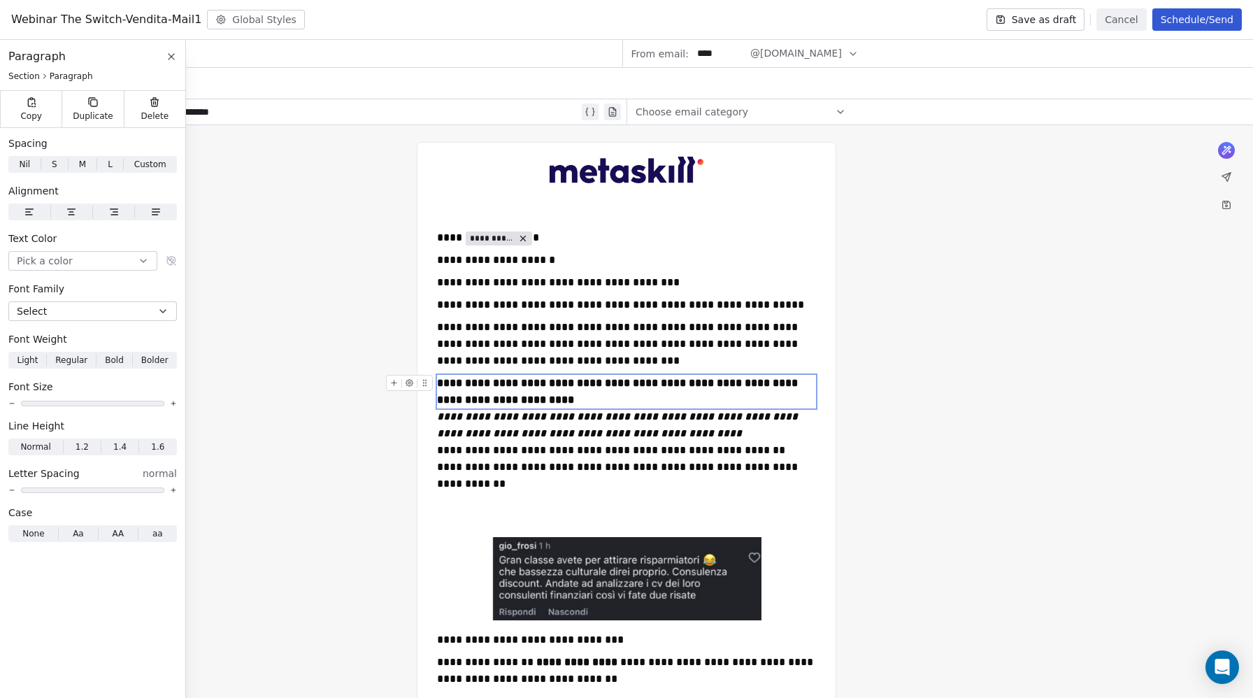
click at [392, 384] on icon "To enrich screen reader interactions, please activate Accessibility in Grammarl…" at bounding box center [394, 382] width 9 height 9
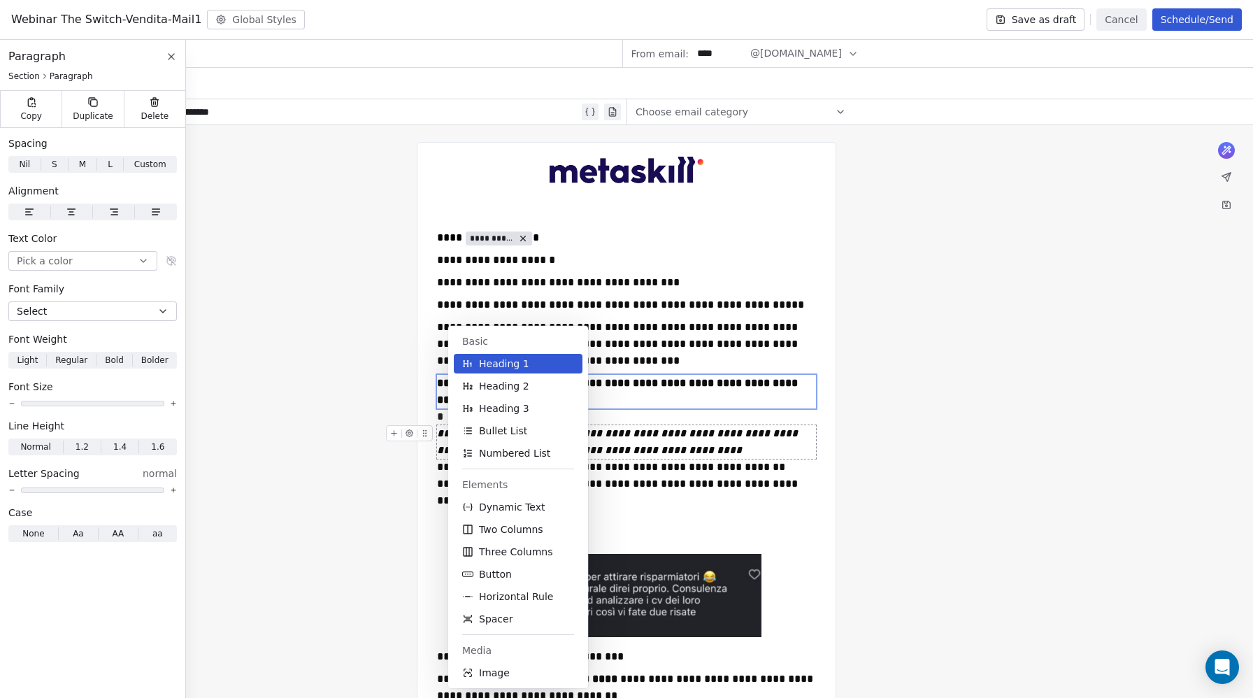
click at [492, 621] on span "Spacer" at bounding box center [496, 619] width 34 height 14
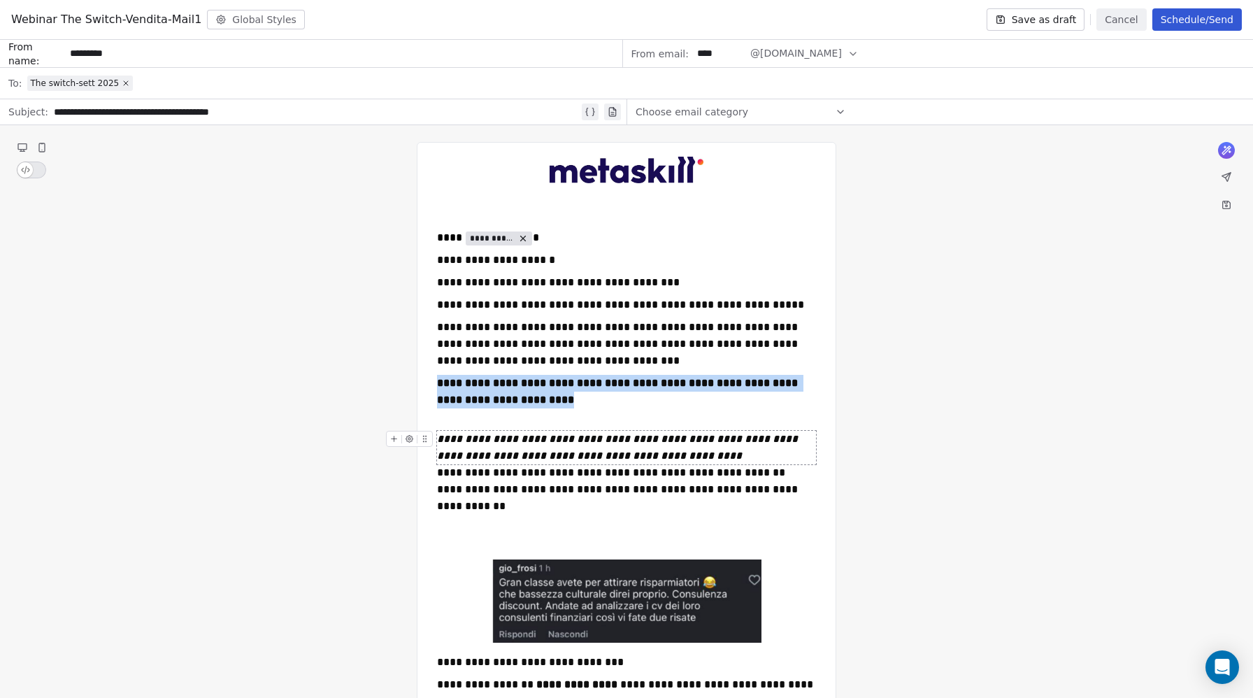
click at [473, 436] on em "**********" at bounding box center [619, 447] width 364 height 27
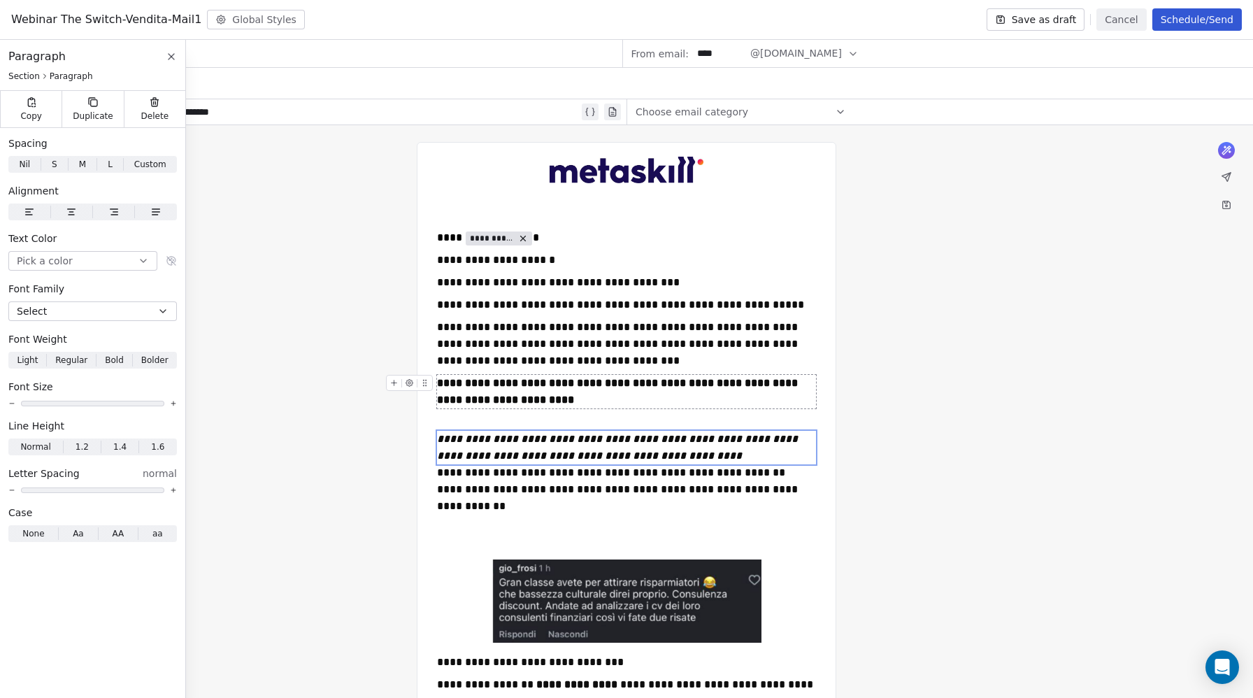
click at [471, 401] on strong "**********" at bounding box center [619, 391] width 364 height 27
click at [457, 413] on div "To enrich screen reader interactions, please activate Accessibility in Grammarl…" at bounding box center [626, 419] width 379 height 22
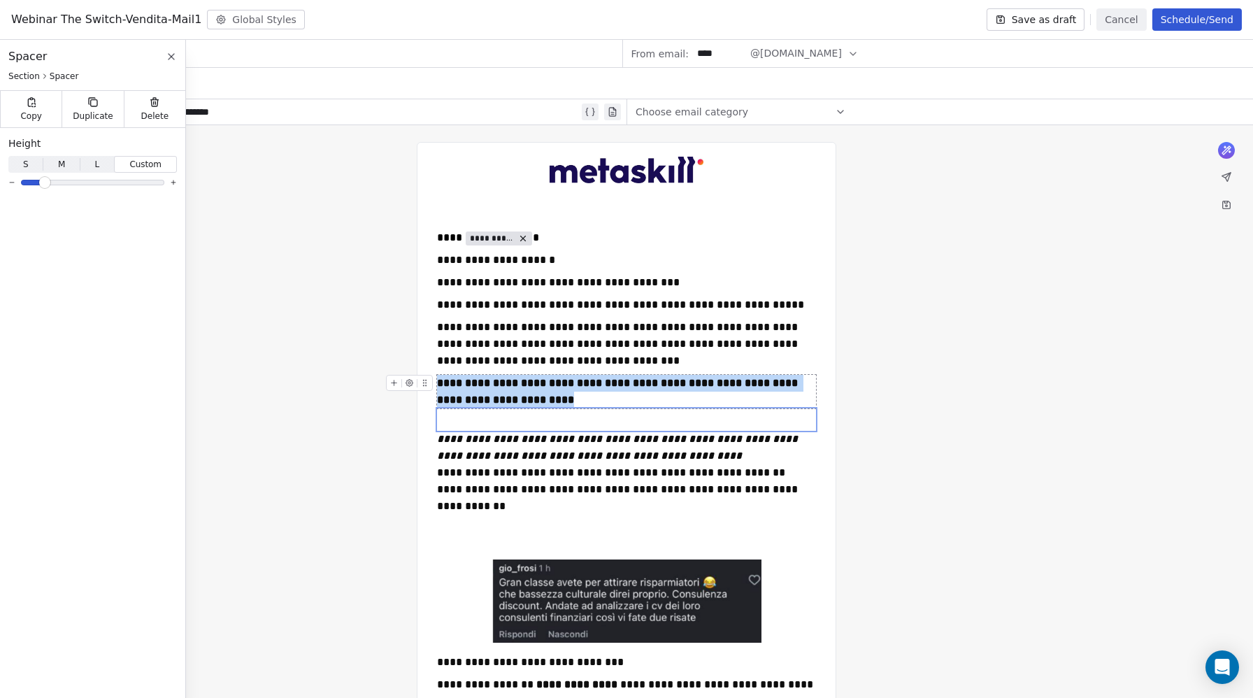
click at [27, 162] on span "S" at bounding box center [26, 164] width 6 height 13
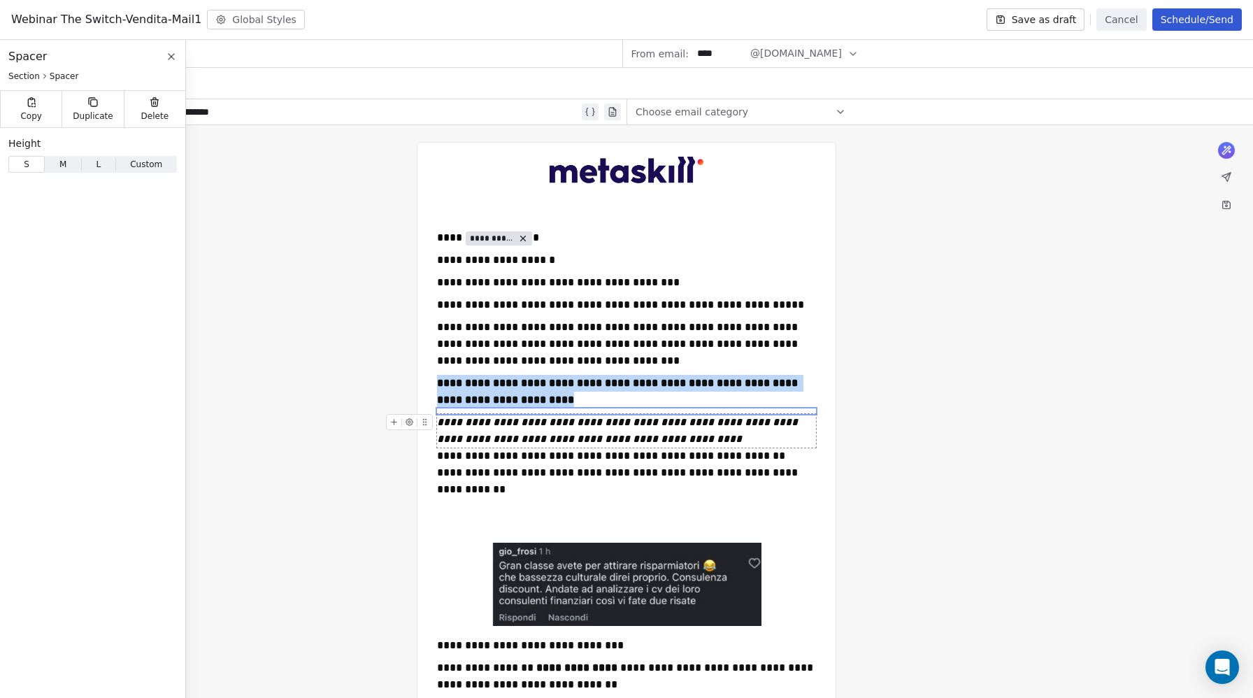
drag, startPoint x: 459, startPoint y: 436, endPoint x: 450, endPoint y: 435, distance: 8.5
click at [459, 436] on em "**********" at bounding box center [619, 430] width 364 height 27
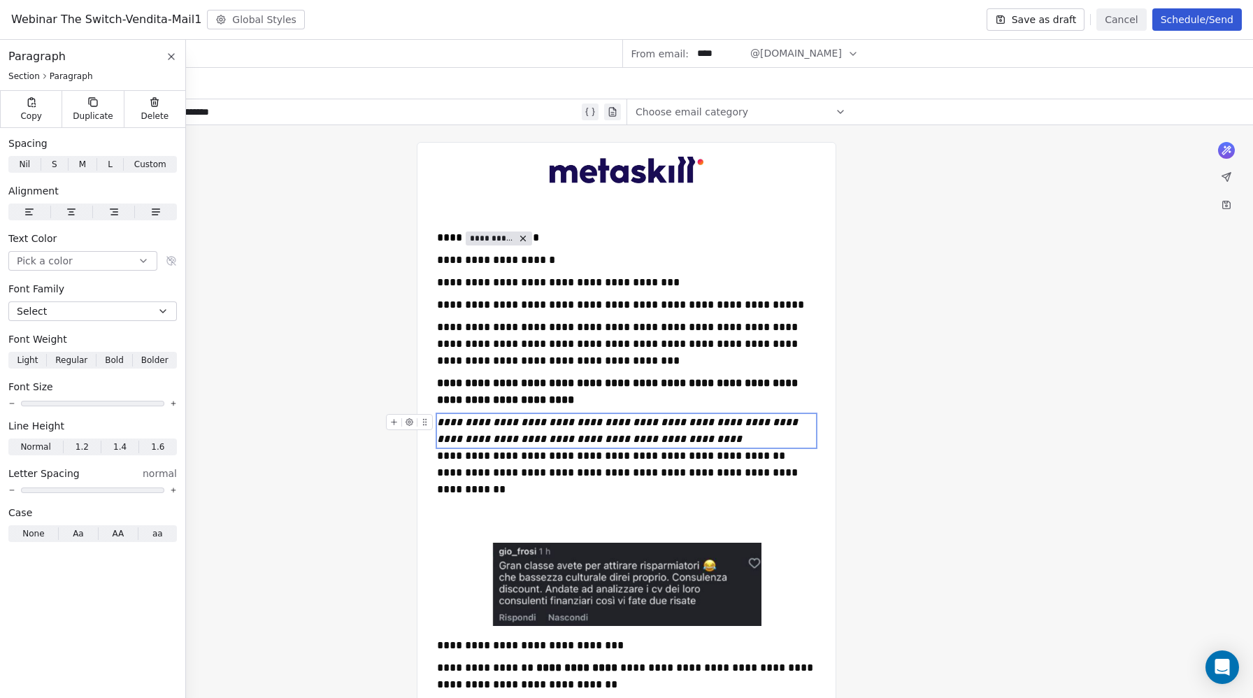
click at [393, 426] on icon "To enrich screen reader interactions, please activate Accessibility in Grammarl…" at bounding box center [394, 422] width 9 height 9
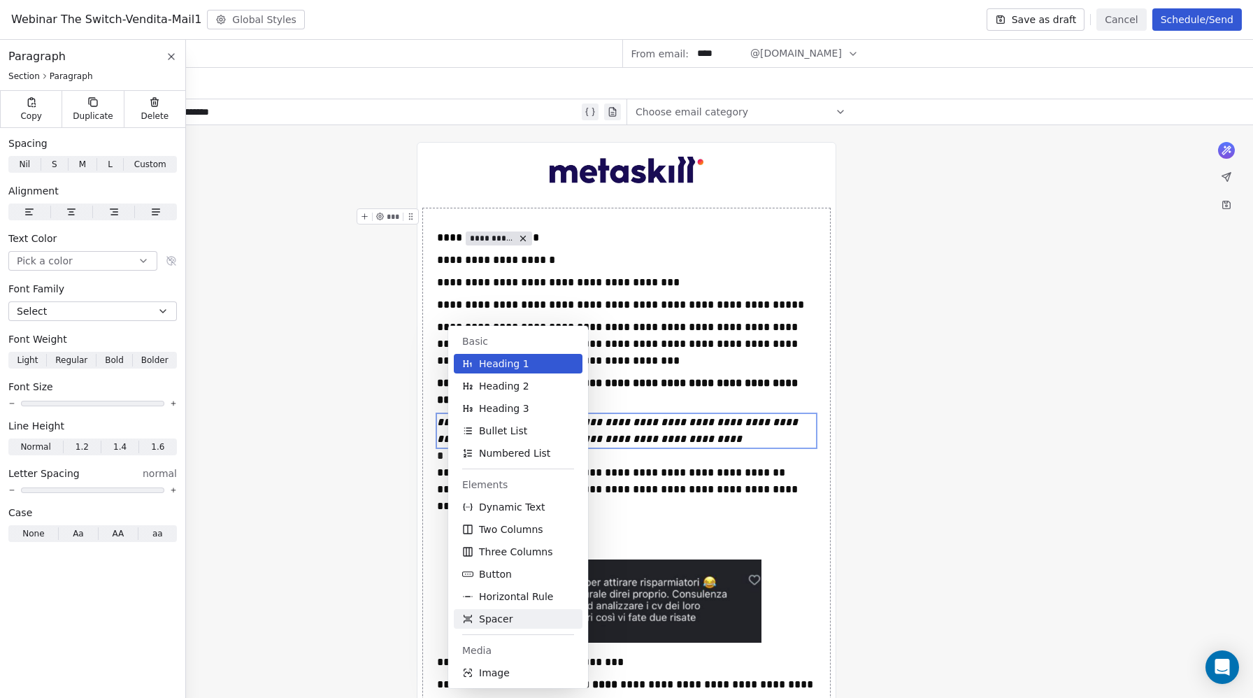
drag, startPoint x: 490, startPoint y: 624, endPoint x: 452, endPoint y: 470, distance: 158.6
click at [490, 624] on span "Spacer" at bounding box center [496, 619] width 34 height 14
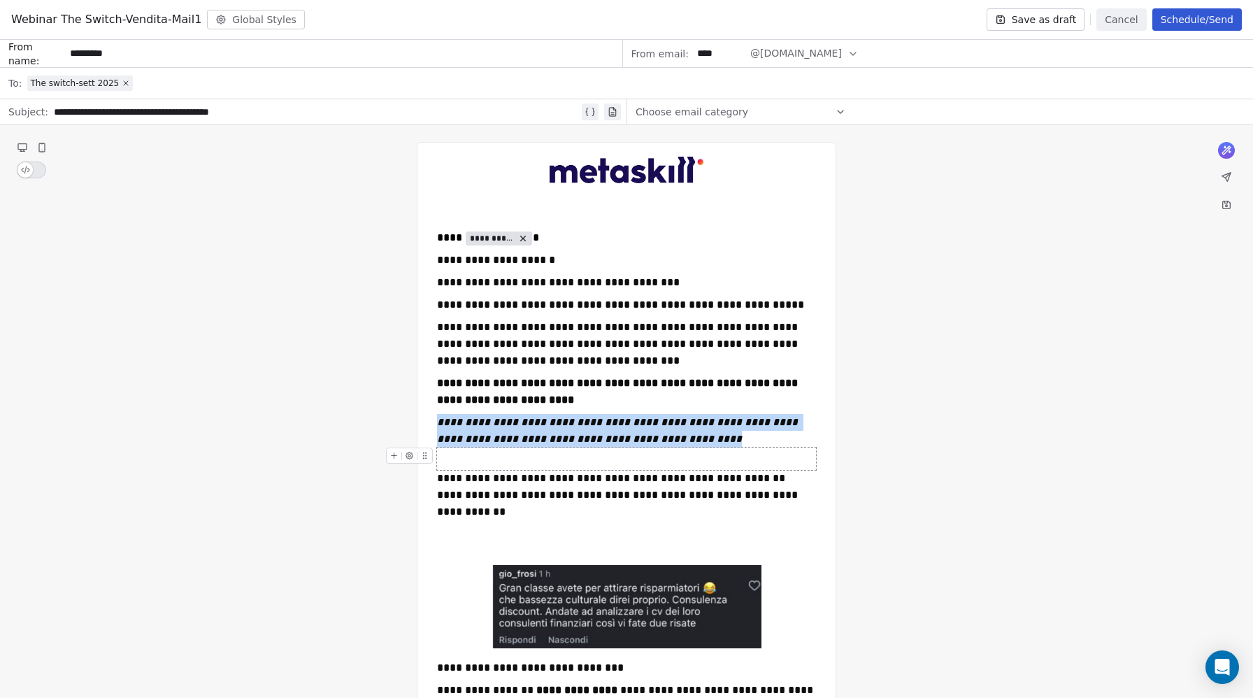
click at [448, 457] on div "To enrich screen reader interactions, please activate Accessibility in Grammarl…" at bounding box center [626, 459] width 379 height 22
drag, startPoint x: 24, startPoint y: 166, endPoint x: 366, endPoint y: 394, distance: 410.6
click at [24, 166] on span "S" at bounding box center [26, 164] width 6 height 13
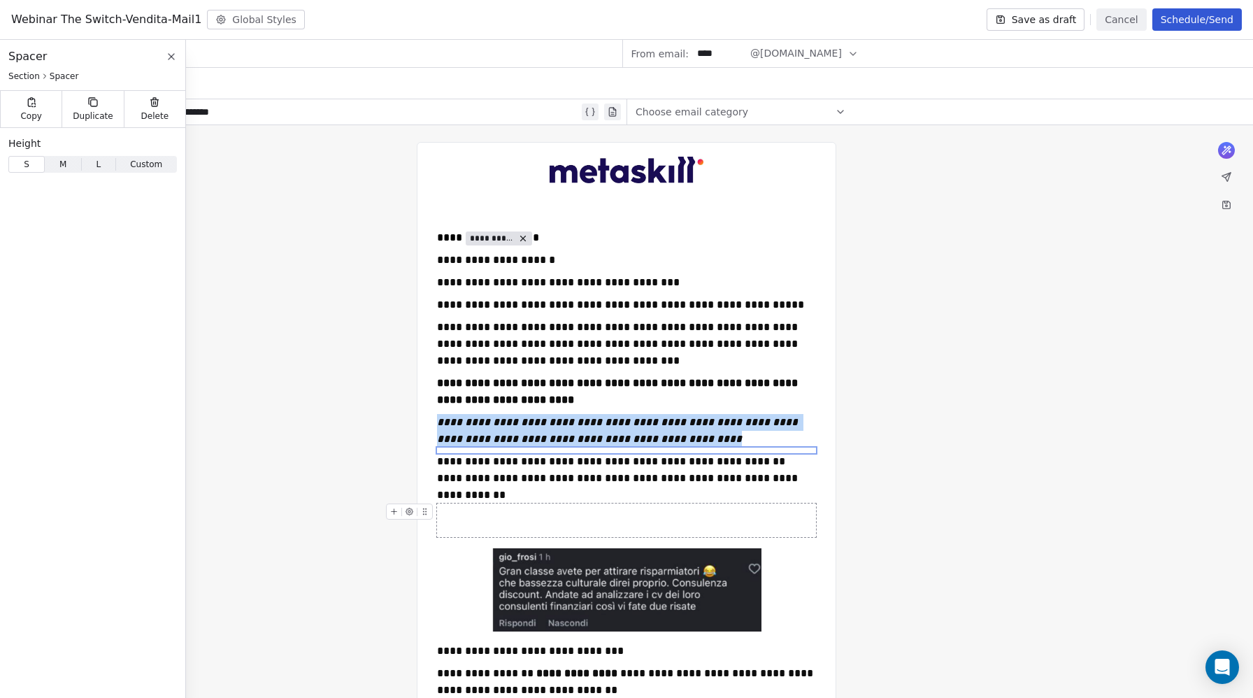
click at [490, 518] on div "To enrich screen reader interactions, please activate Accessibility in Grammarl…" at bounding box center [626, 521] width 379 height 34
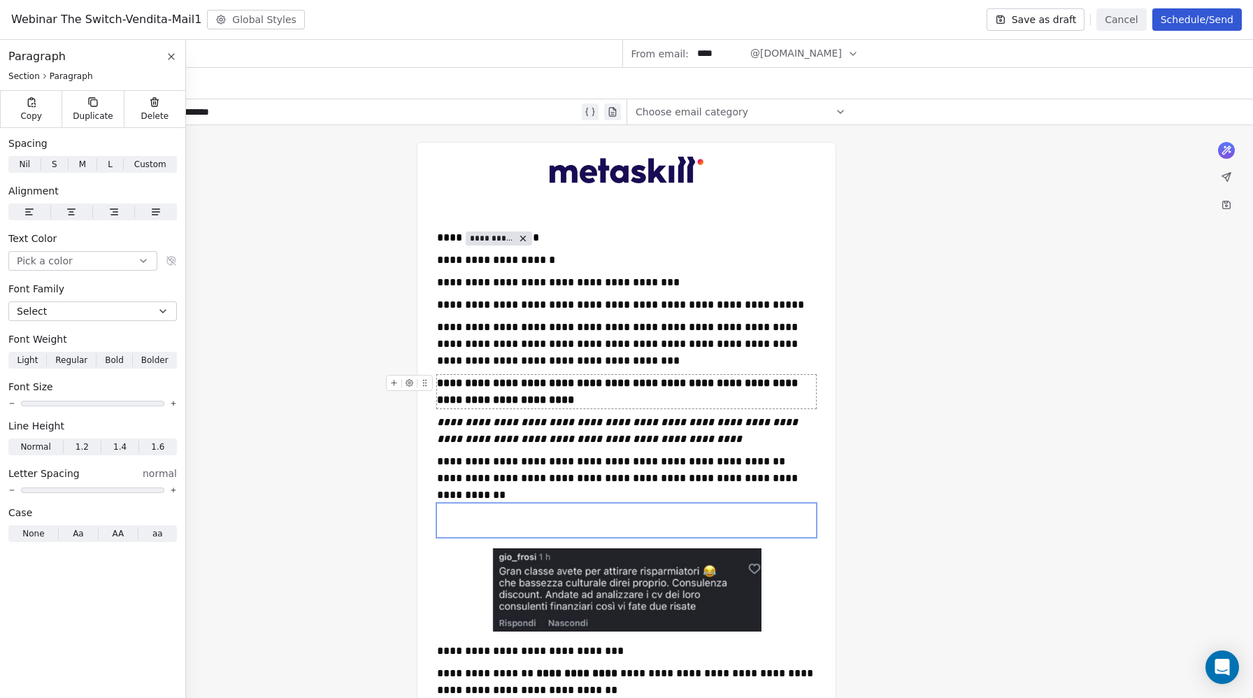
drag, startPoint x: 159, startPoint y: 115, endPoint x: 222, endPoint y: 199, distance: 105.5
click at [159, 115] on span "Delete" at bounding box center [155, 116] width 28 height 11
